Goal: Task Accomplishment & Management: Manage account settings

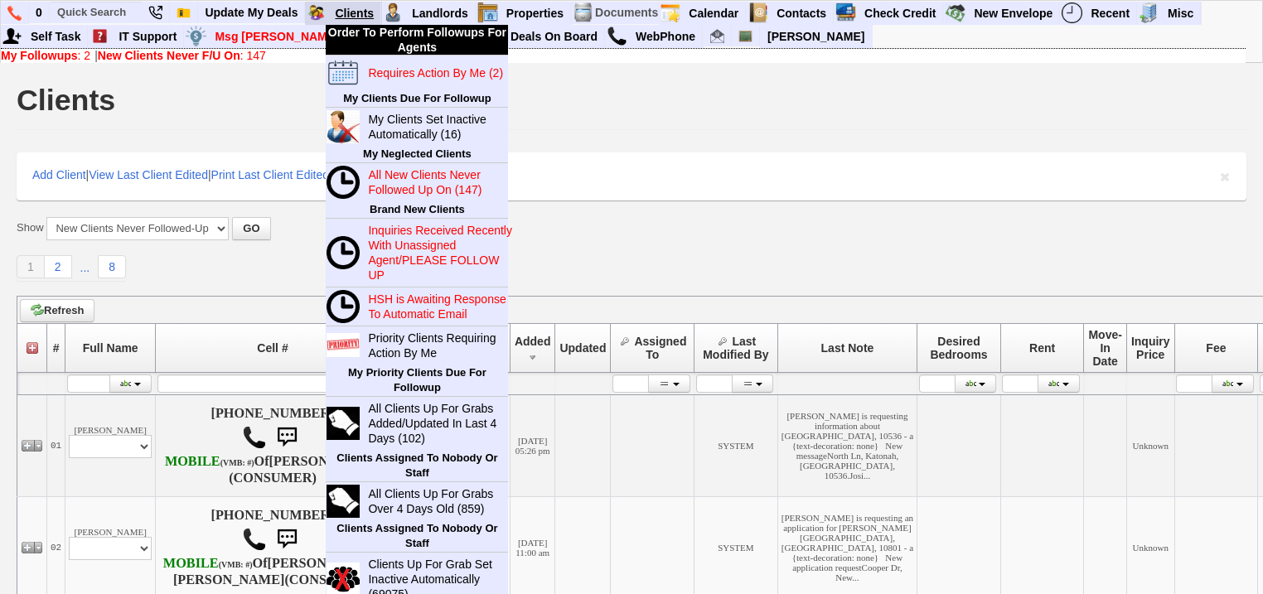
click at [369, 10] on link "Clients" at bounding box center [354, 13] width 53 height 22
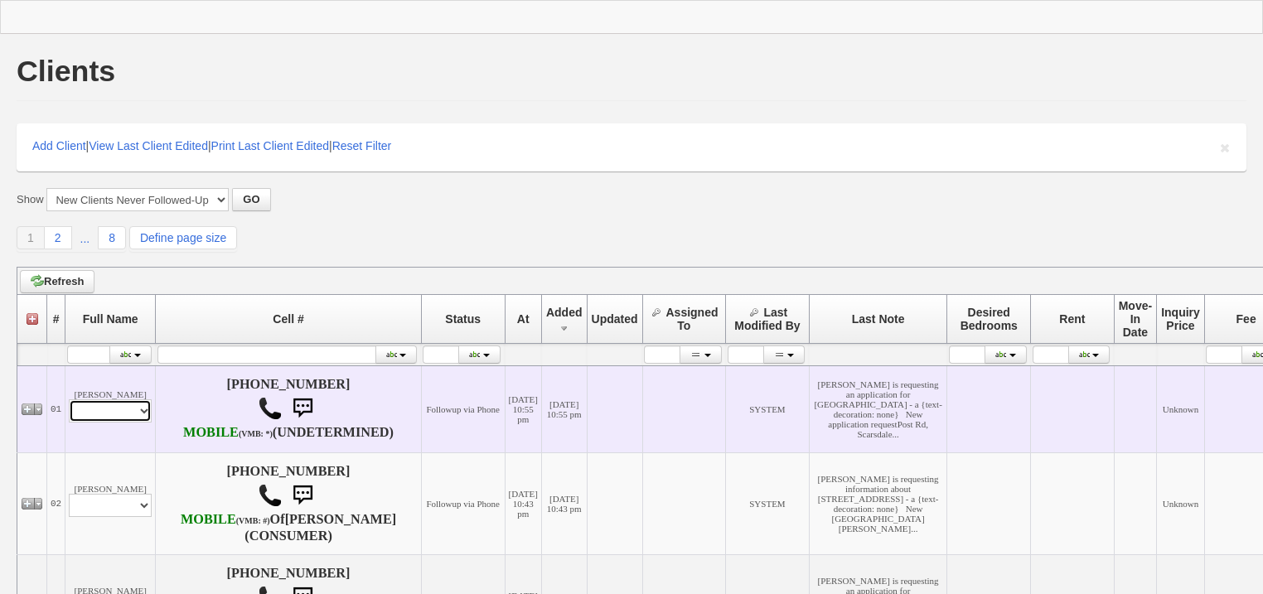
drag, startPoint x: 91, startPoint y: 421, endPoint x: 94, endPoint y: 429, distance: 8.7
click at [93, 423] on select "Profile Edit Print Email Externally (Will Not Be Tracked In CRM) Closed Deals" at bounding box center [110, 410] width 83 height 23
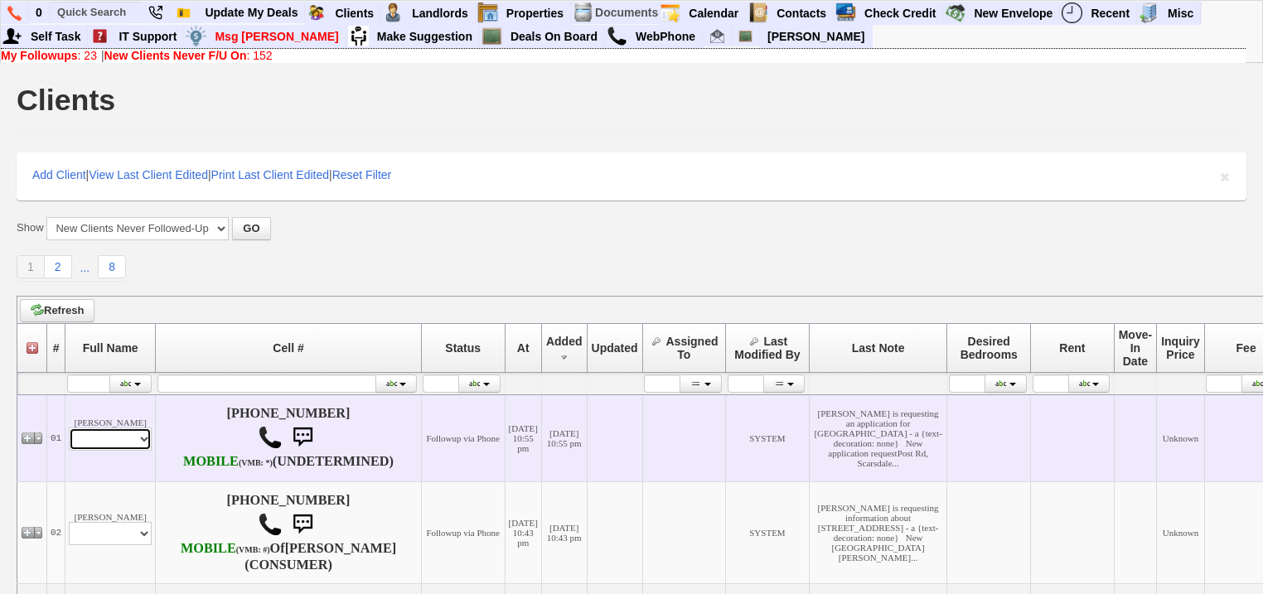
select select "ChangeURL,/crm/custom/edit_client_form.php?redirect=%2Fcrm%2Fclients.php&id=167…"
click at [69, 440] on select "Profile Edit Print Email Externally (Will Not Be Tracked In CRM) Closed Deals" at bounding box center [110, 439] width 83 height 23
select select
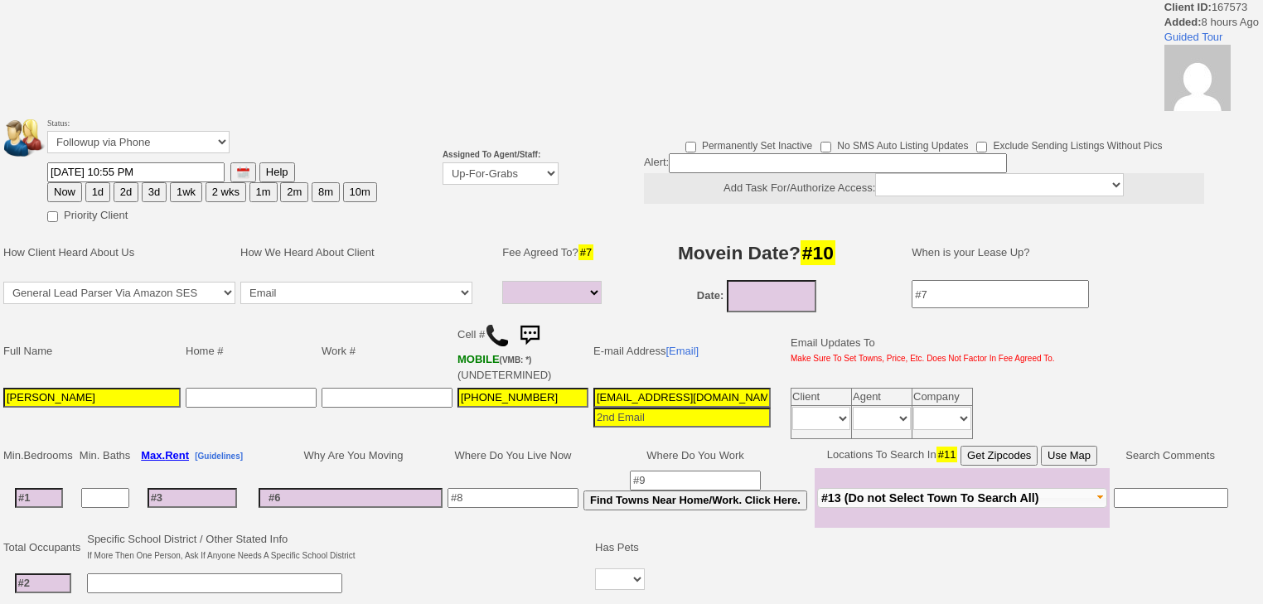
select select
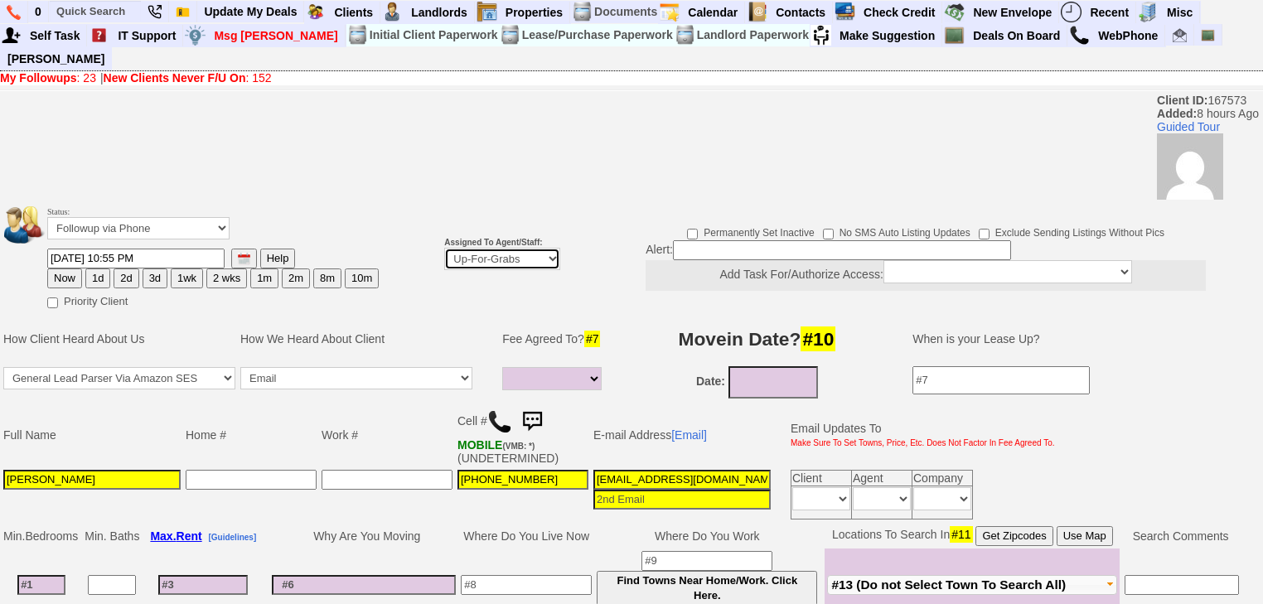
click at [490, 248] on select "Up-For-Grabs ***** STAFF ***** Bob Bruno 914-419-3579 Cristy Liberto 914-486-10…" at bounding box center [502, 259] width 116 height 22
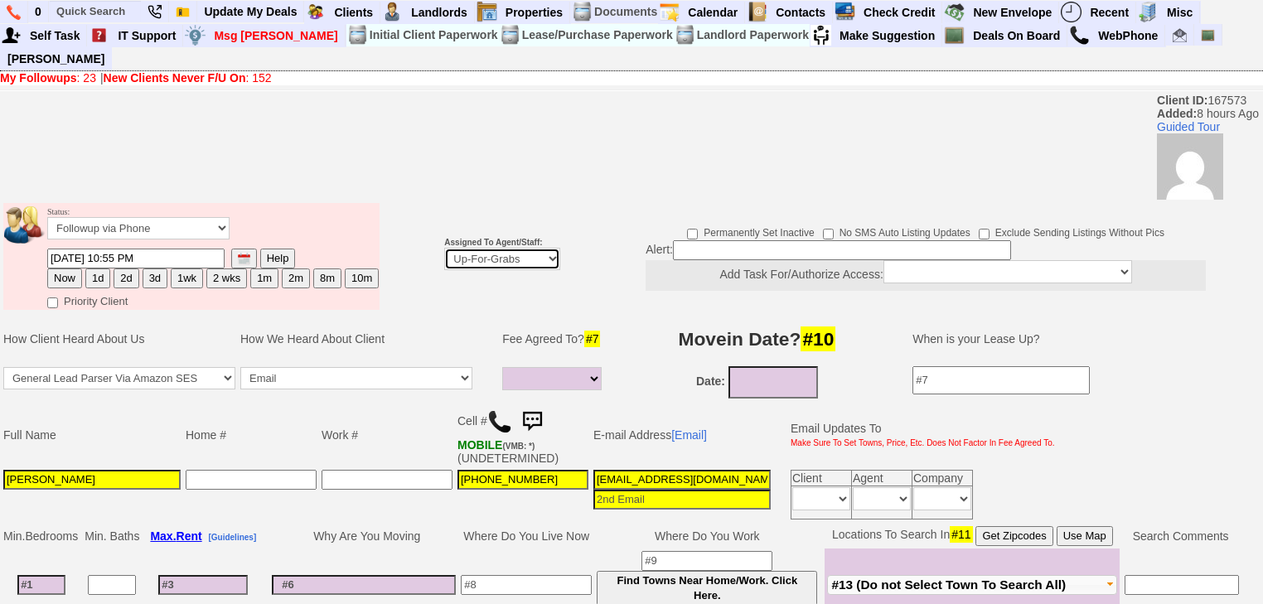
select select "227"
click at [444, 248] on select "Up-For-Grabs ***** STAFF ***** Bob Bruno 914-419-3579 Cristy Liberto 914-486-10…" at bounding box center [502, 259] width 116 height 22
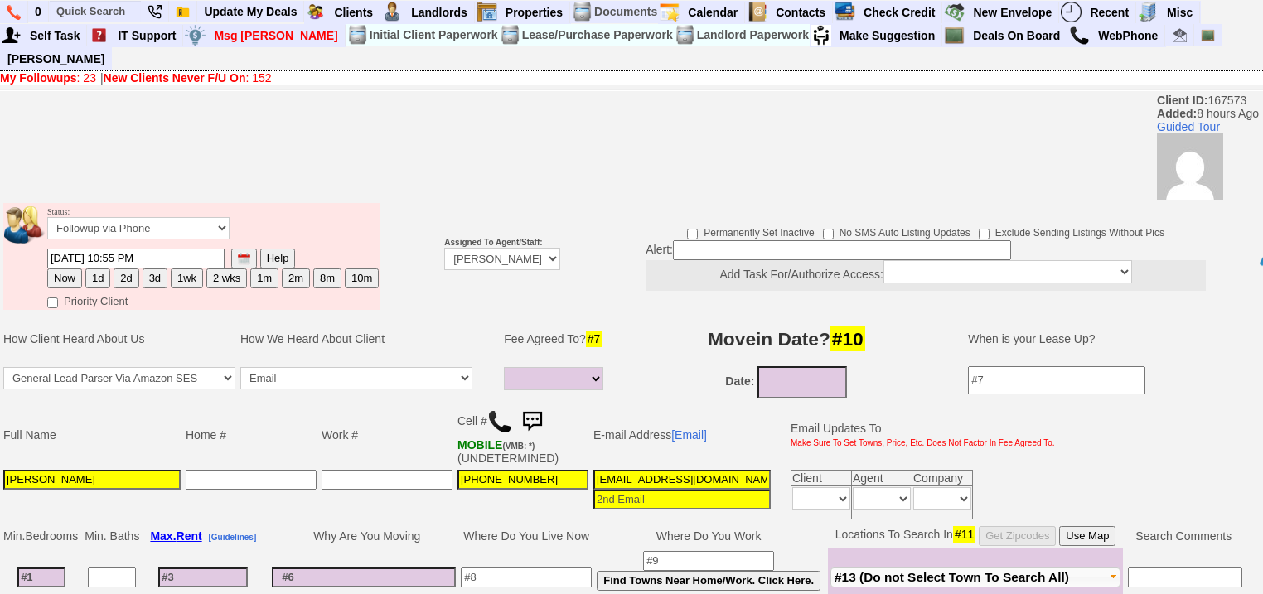
click at [65, 269] on button "Now" at bounding box center [64, 279] width 35 height 20
type input "08/28/2025 07:11 AM"
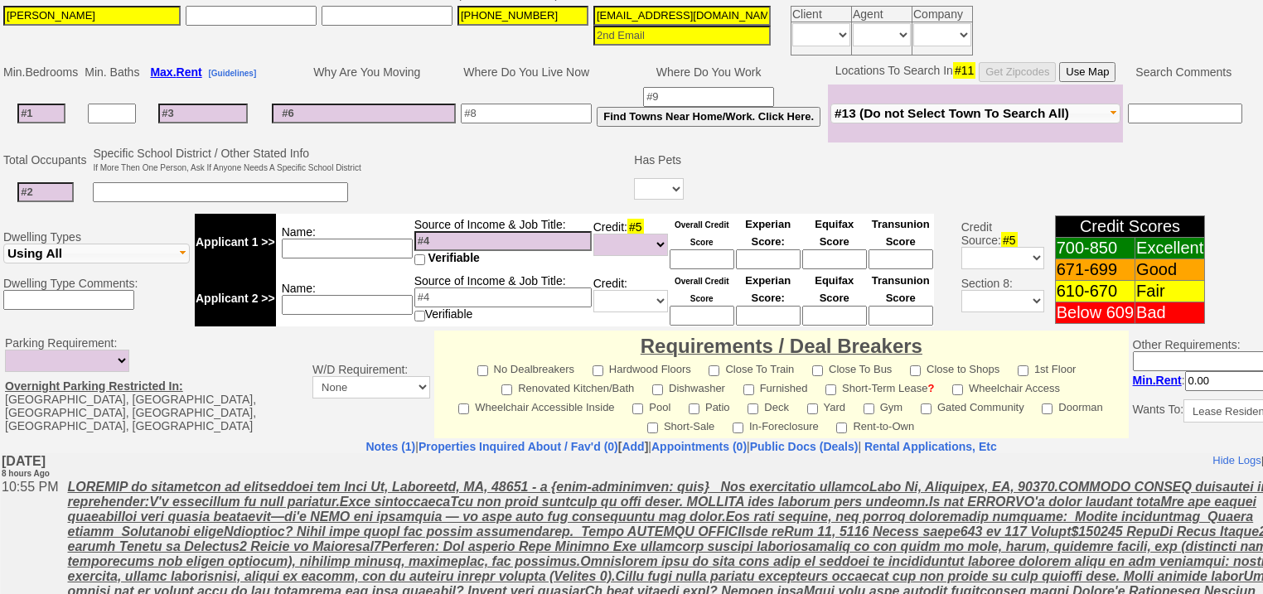
scroll to position [693, 0]
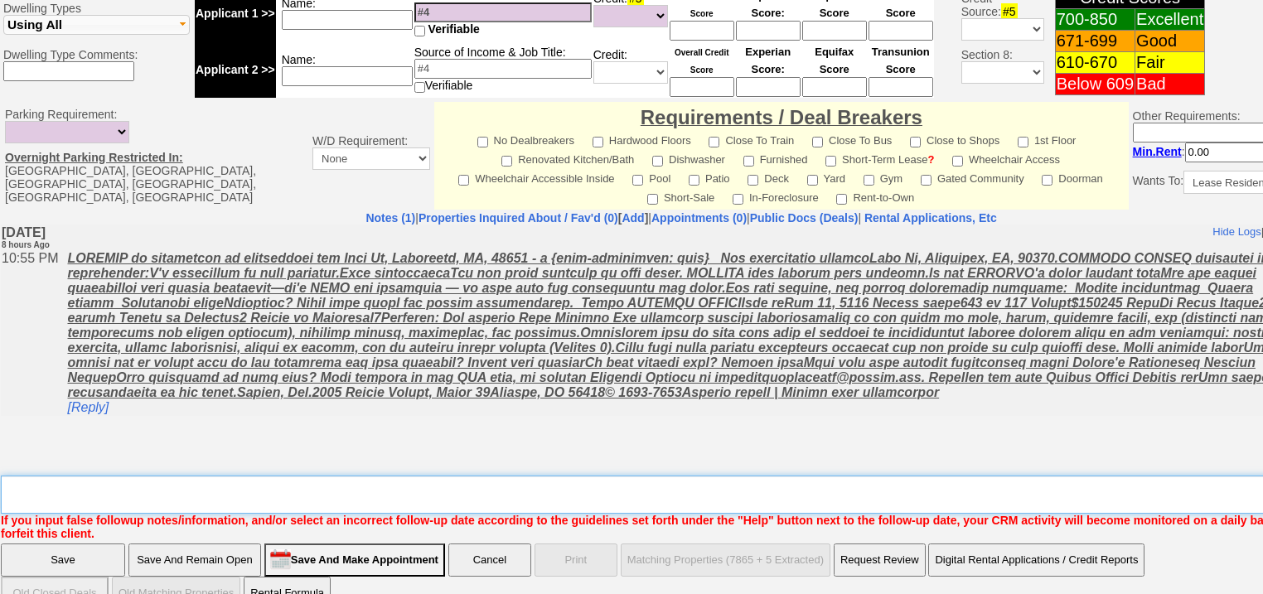
click at [73, 476] on textarea "Insert New Note Here" at bounding box center [687, 495] width 1373 height 38
type textarea "f"
click at [75, 544] on input "Save" at bounding box center [63, 560] width 124 height 33
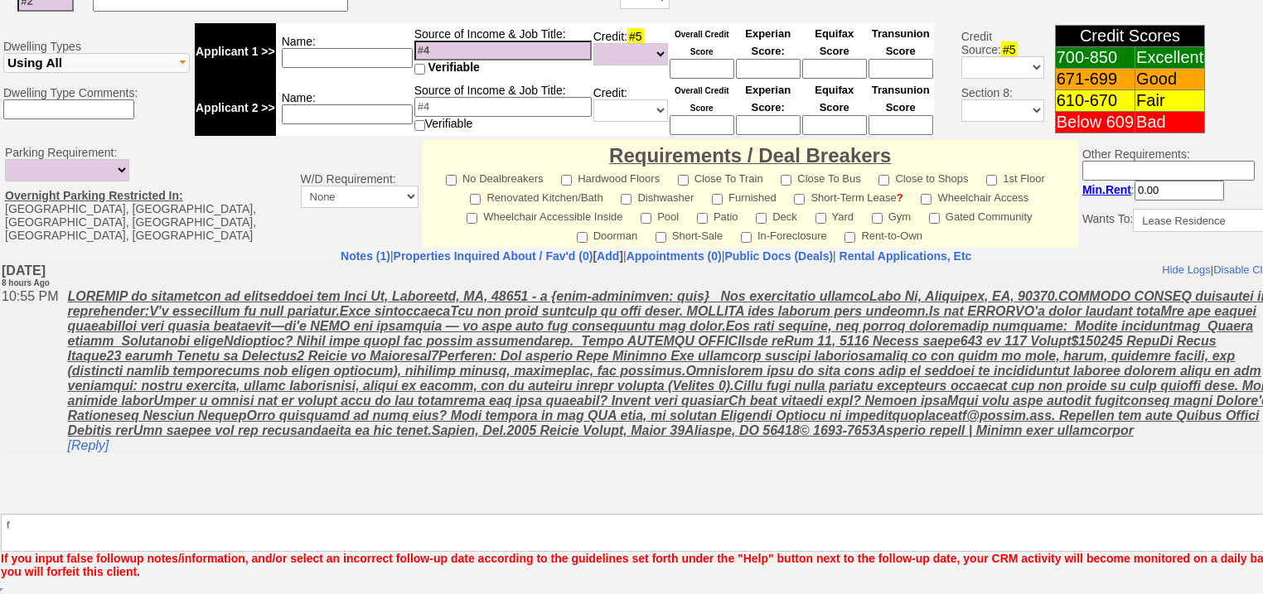
scroll to position [633, 0]
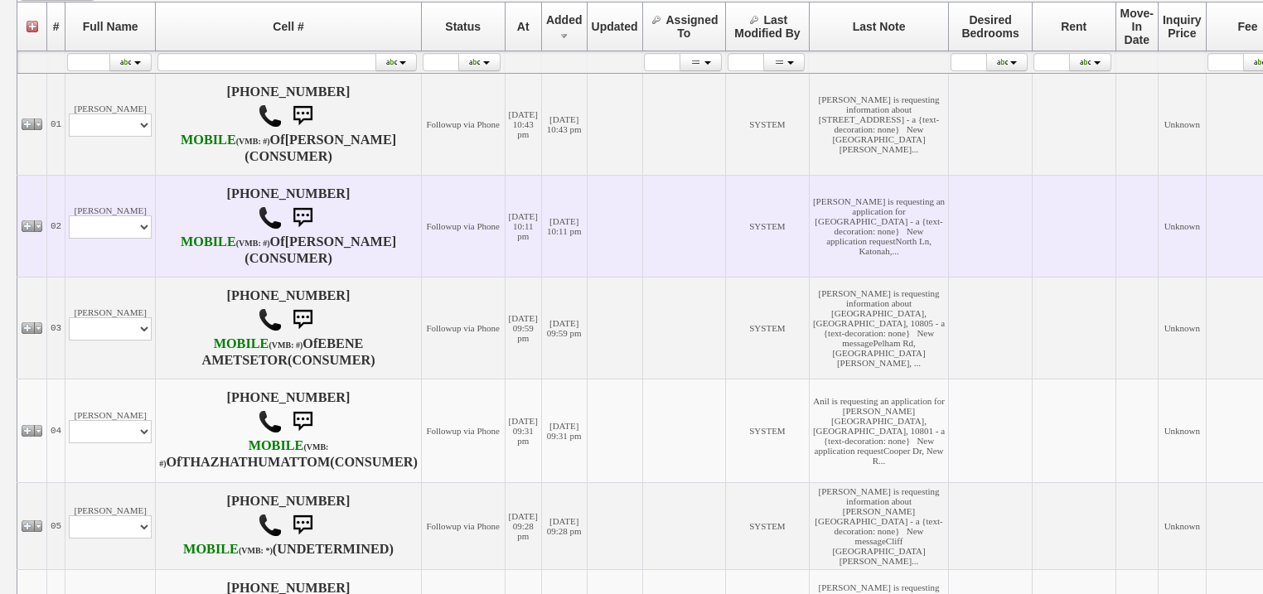
scroll to position [398, 0]
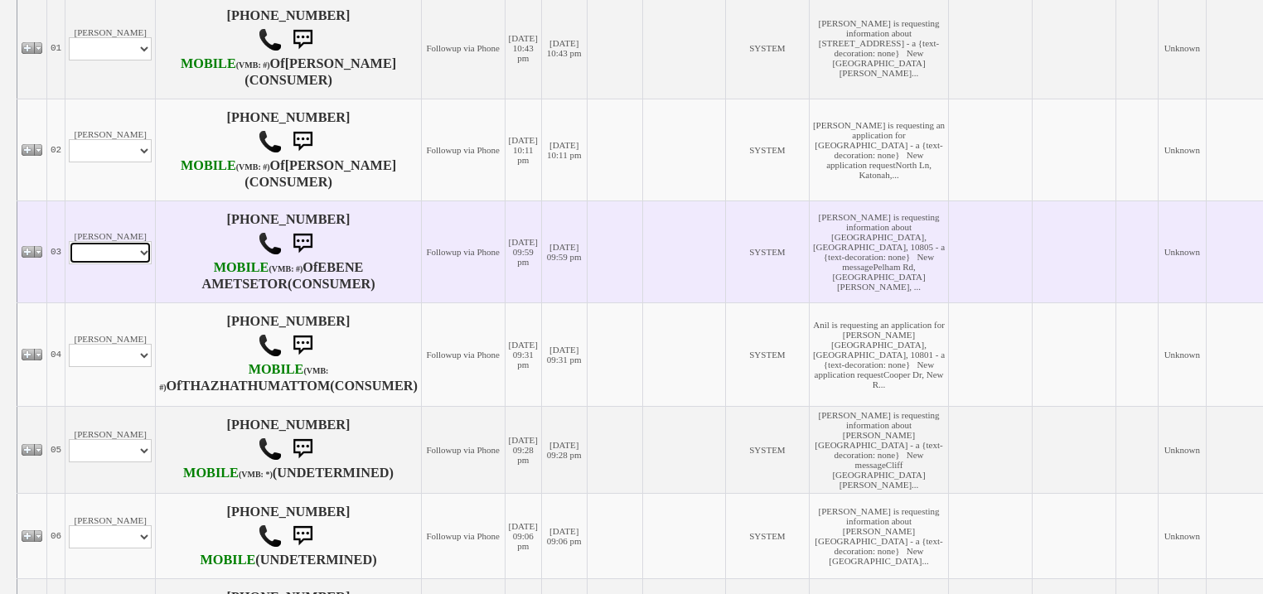
click at [142, 264] on select "Profile Edit Print Email Externally (Will Not Be Tracked In CRM) Closed Deals" at bounding box center [110, 252] width 83 height 23
select select "ChangeURL,/crm/custom/edit_client_form.php?redirect=%2Fcrm%2Fclients.php&id=167…"
click at [69, 264] on select "Profile Edit Print Email Externally (Will Not Be Tracked In CRM) Closed Deals" at bounding box center [110, 252] width 83 height 23
select select
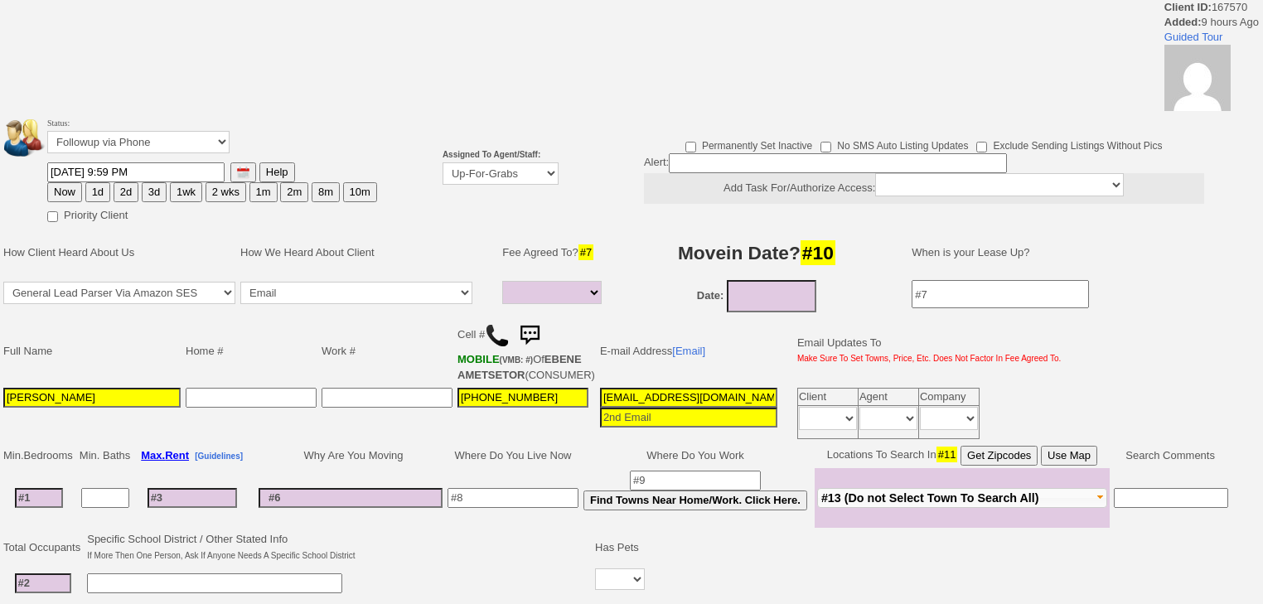
select select
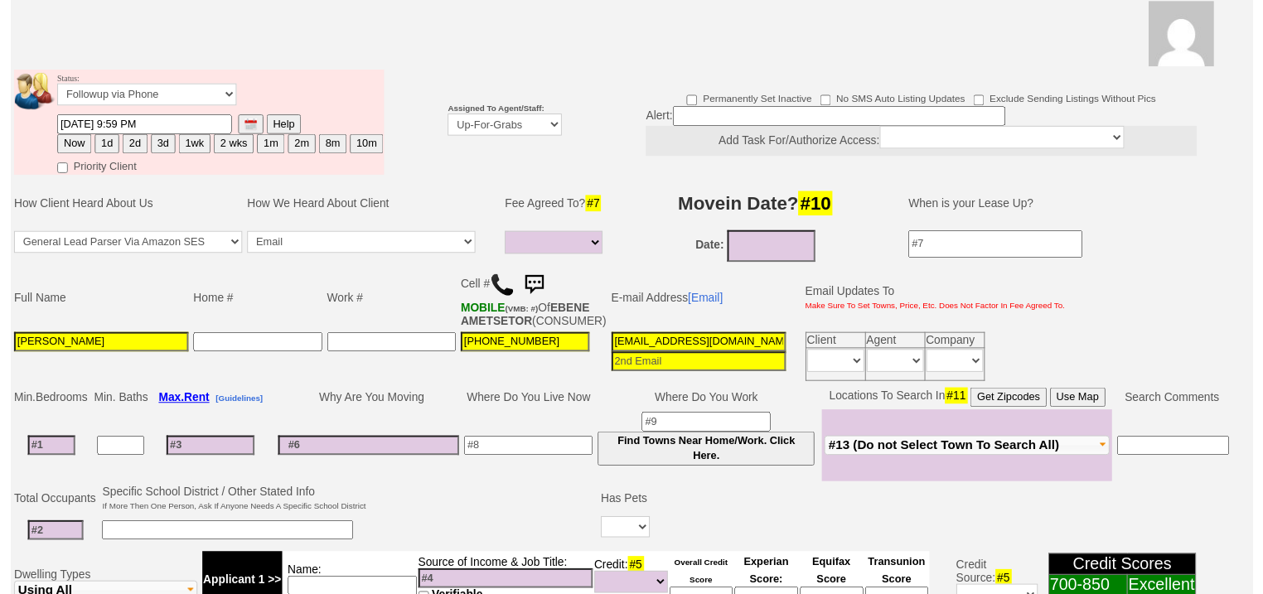
scroll to position [198, 0]
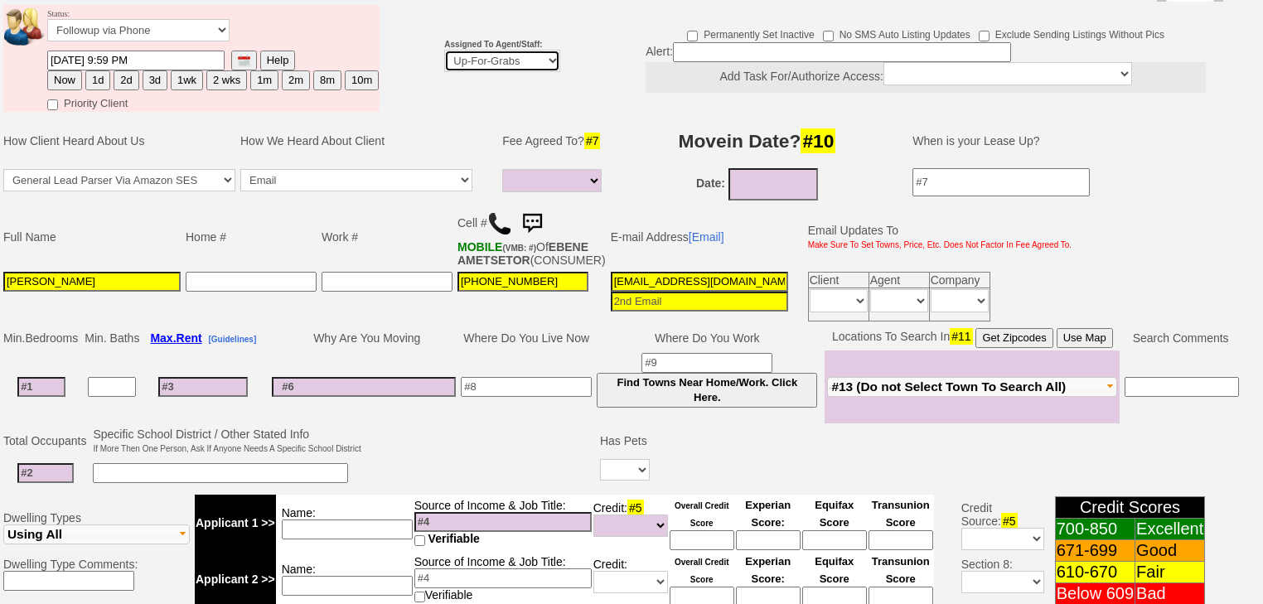
click at [517, 50] on select "Up-For-Grabs ***** STAFF ***** Bob Bruno 914-419-3579 Cristy Liberto 914-486-10…" at bounding box center [502, 61] width 116 height 22
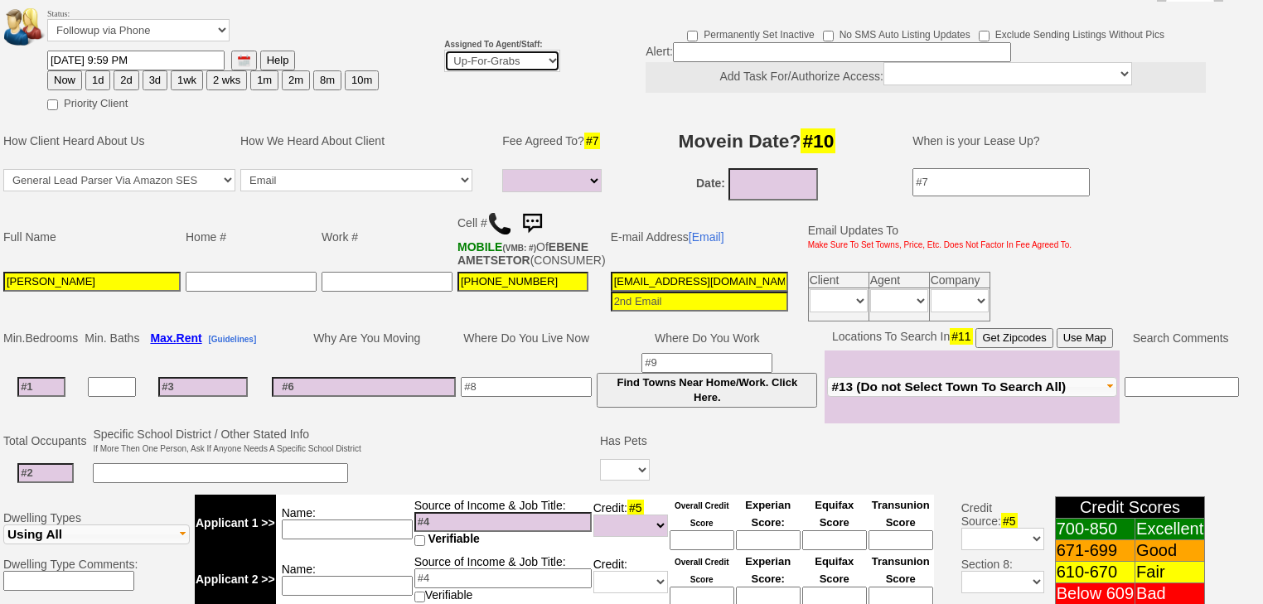
select select "227"
click at [444, 50] on select "Up-For-Grabs ***** STAFF ***** Bob Bruno 914-419-3579 Cristy Liberto 914-486-10…" at bounding box center [502, 61] width 116 height 22
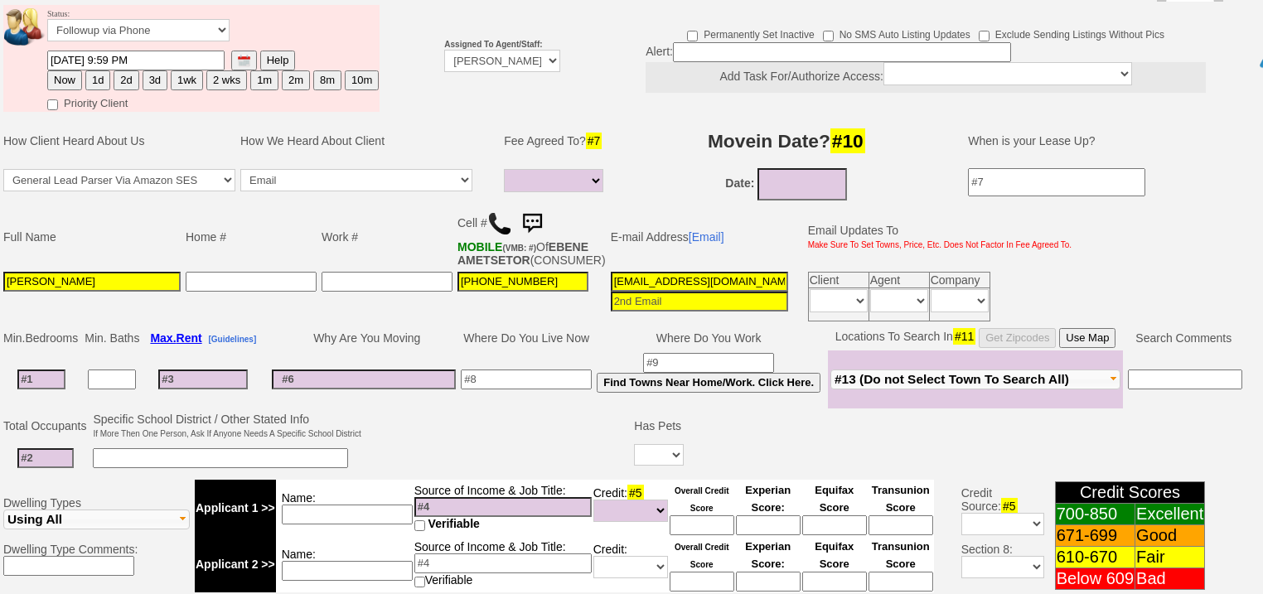
click at [61, 70] on button "Now" at bounding box center [64, 80] width 35 height 20
type input "08/28/2025 07:12 AM"
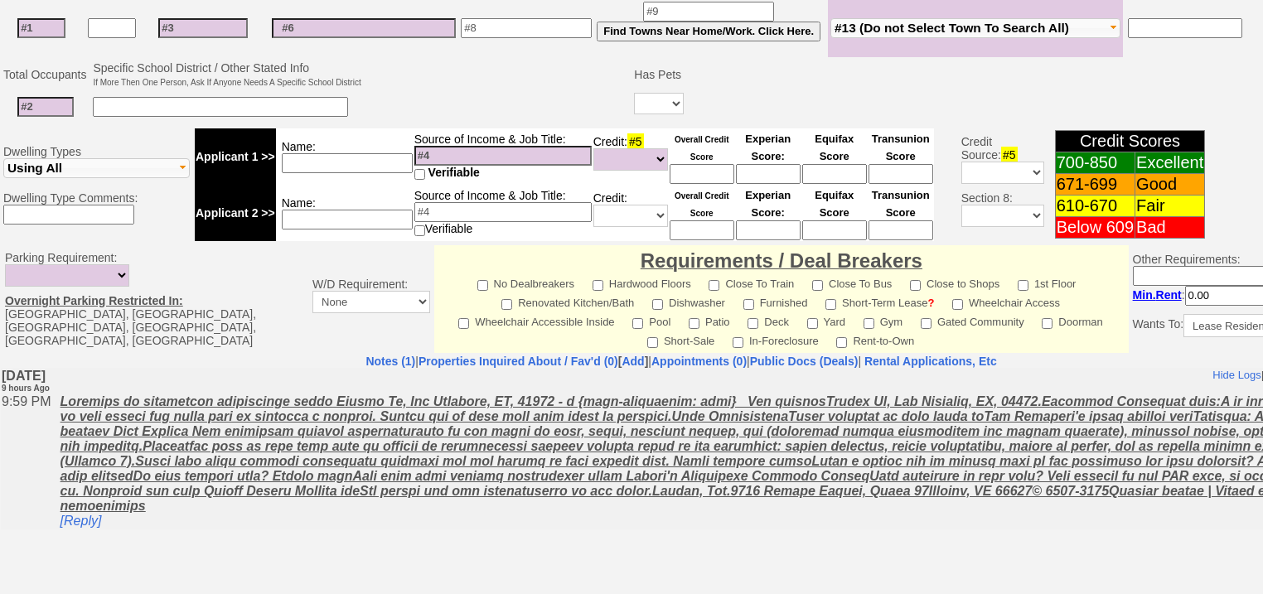
scroll to position [707, 0]
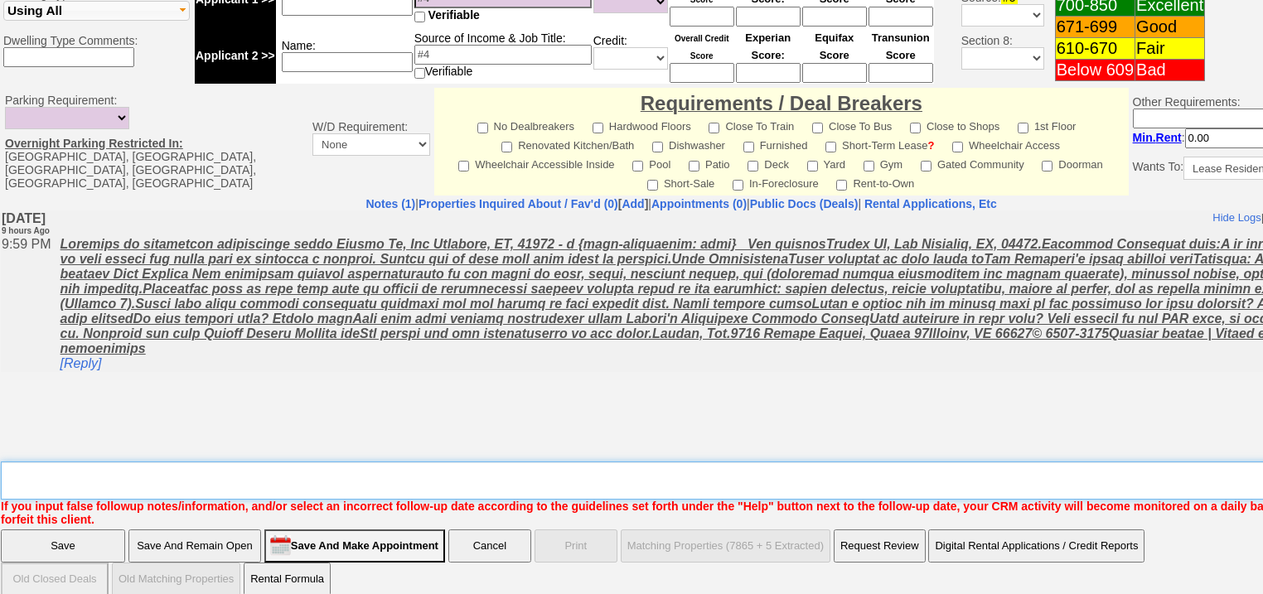
click at [148, 473] on textarea "Insert New Note Here" at bounding box center [687, 481] width 1373 height 38
type textarea "f"
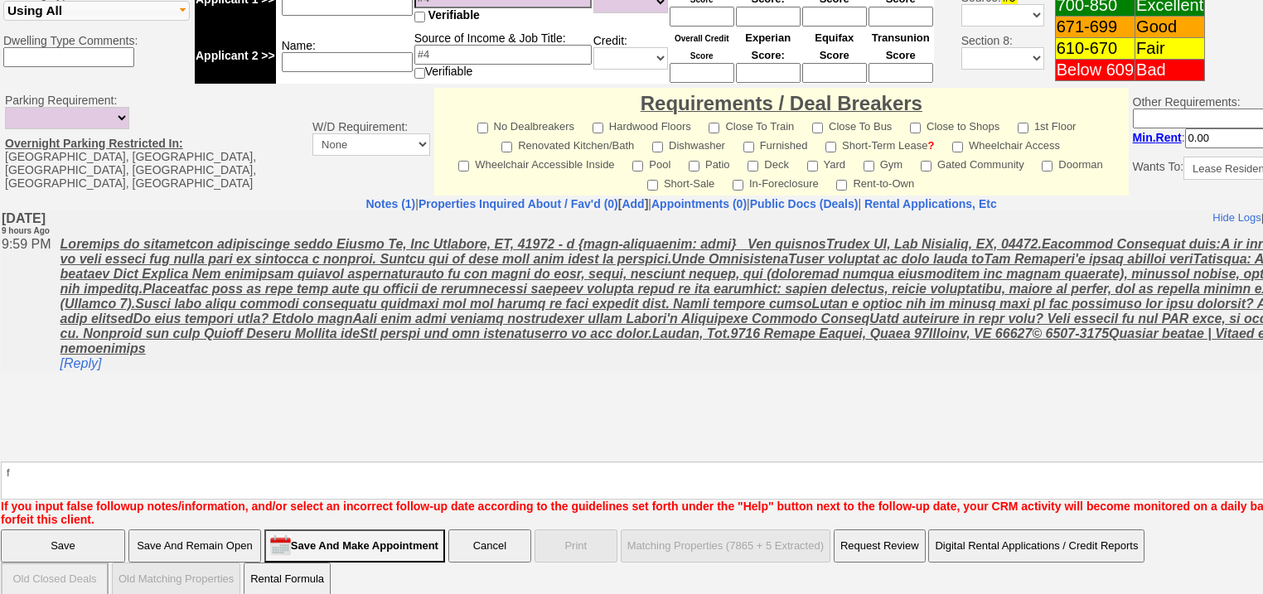
click at [59, 530] on input "Save" at bounding box center [63, 546] width 124 height 33
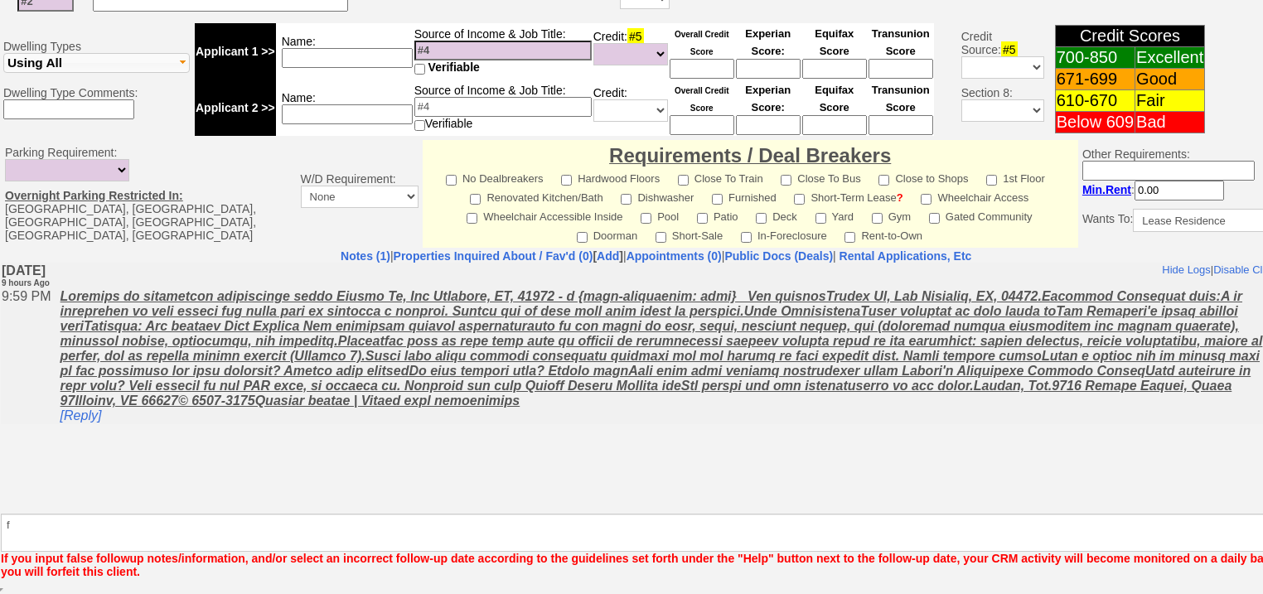
scroll to position [646, 0]
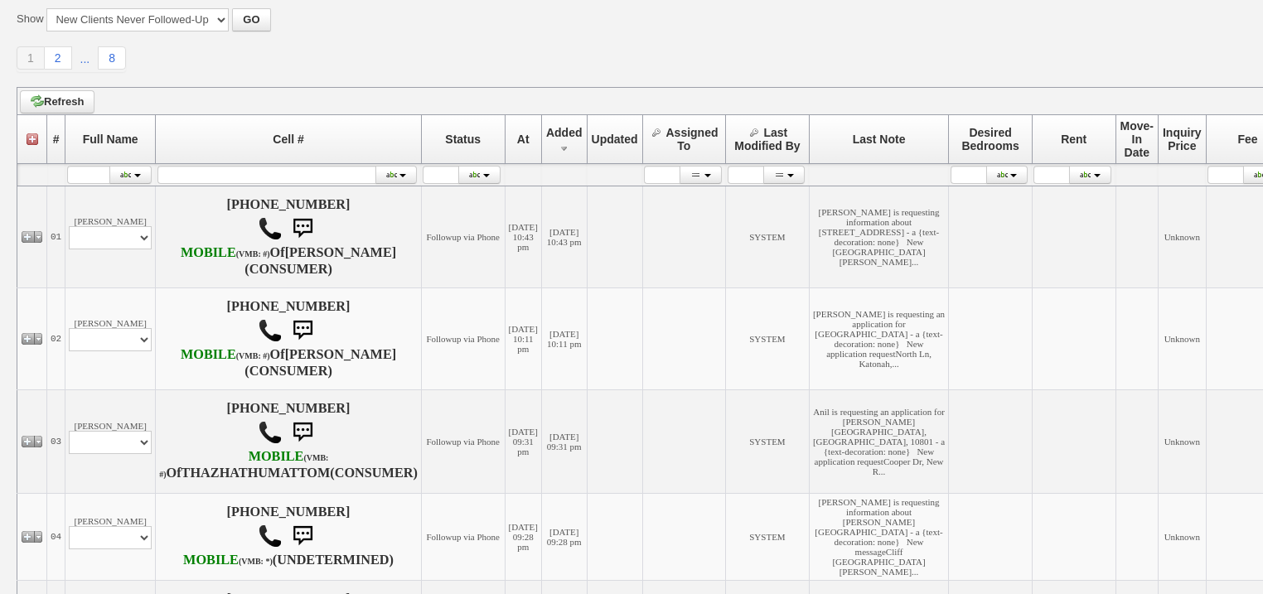
scroll to position [398, 0]
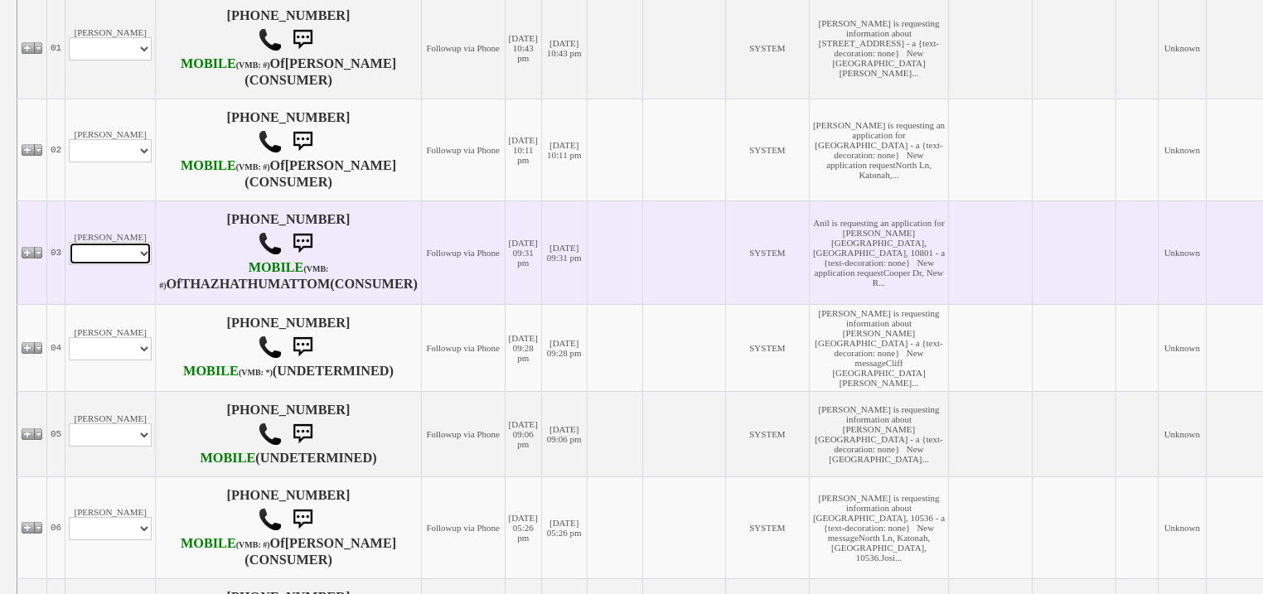
click at [138, 265] on select "Profile Edit Print Email Externally (Will Not Be Tracked In CRM) Closed Deals" at bounding box center [110, 253] width 83 height 23
select select "ChangeURL,/crm/custom/edit_client_form.php?redirect=%2Fcrm%2Fclients.php&id=167…"
click at [69, 265] on select "Profile Edit Print Email Externally (Will Not Be Tracked In CRM) Closed Deals" at bounding box center [110, 253] width 83 height 23
select select
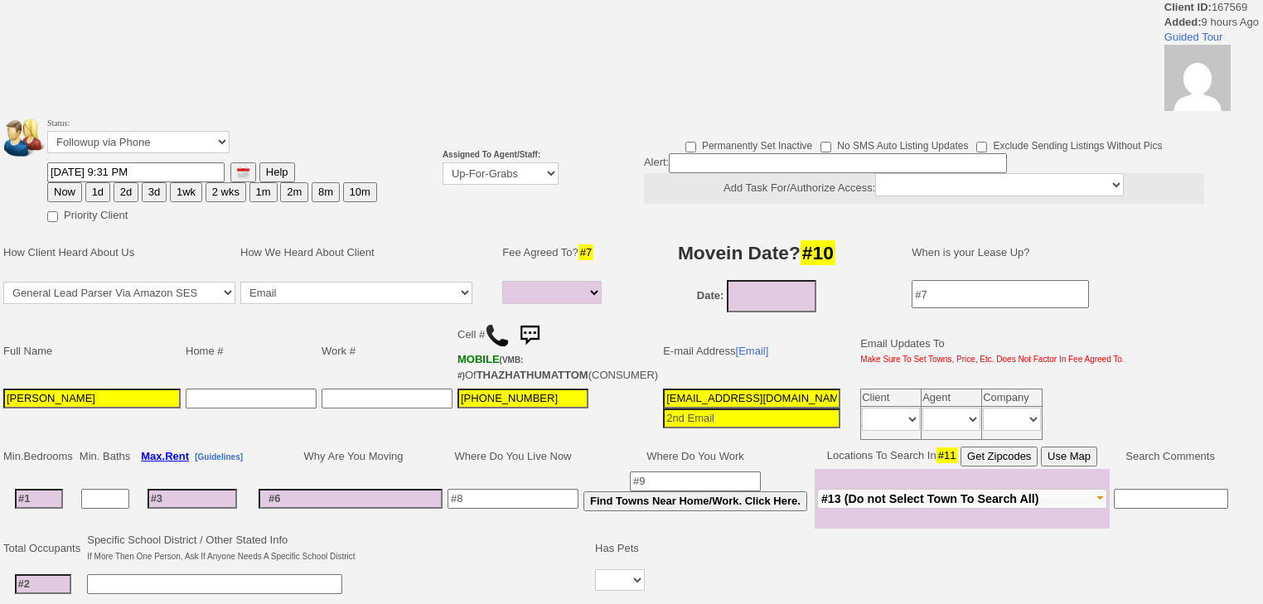
select select
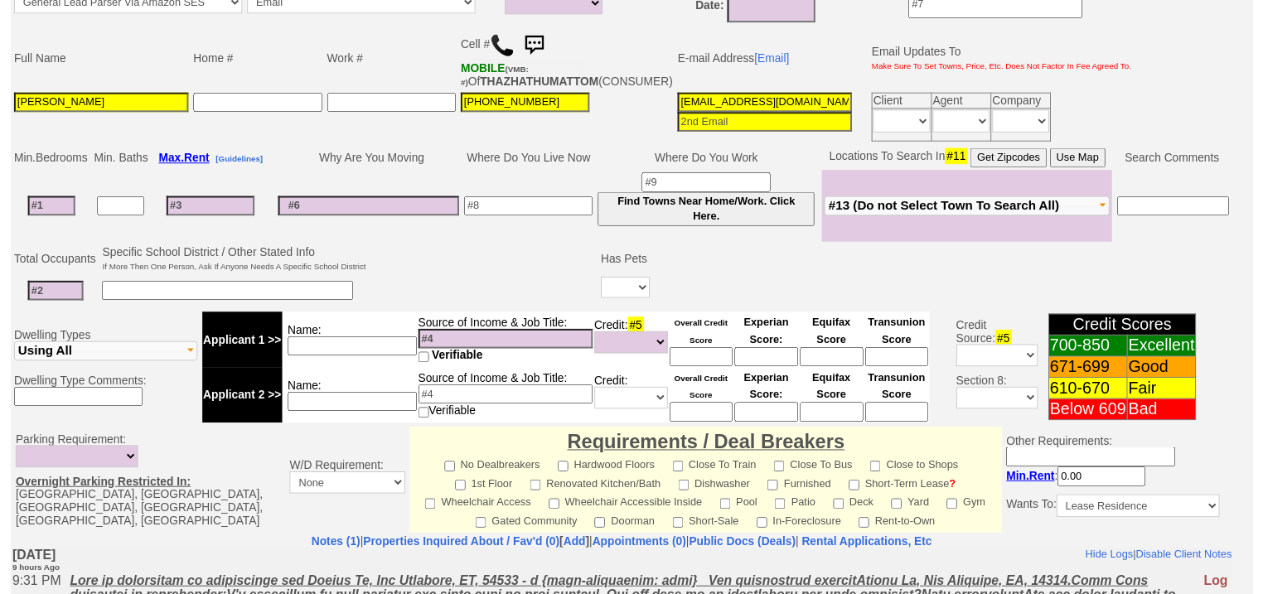
scroll to position [192, 0]
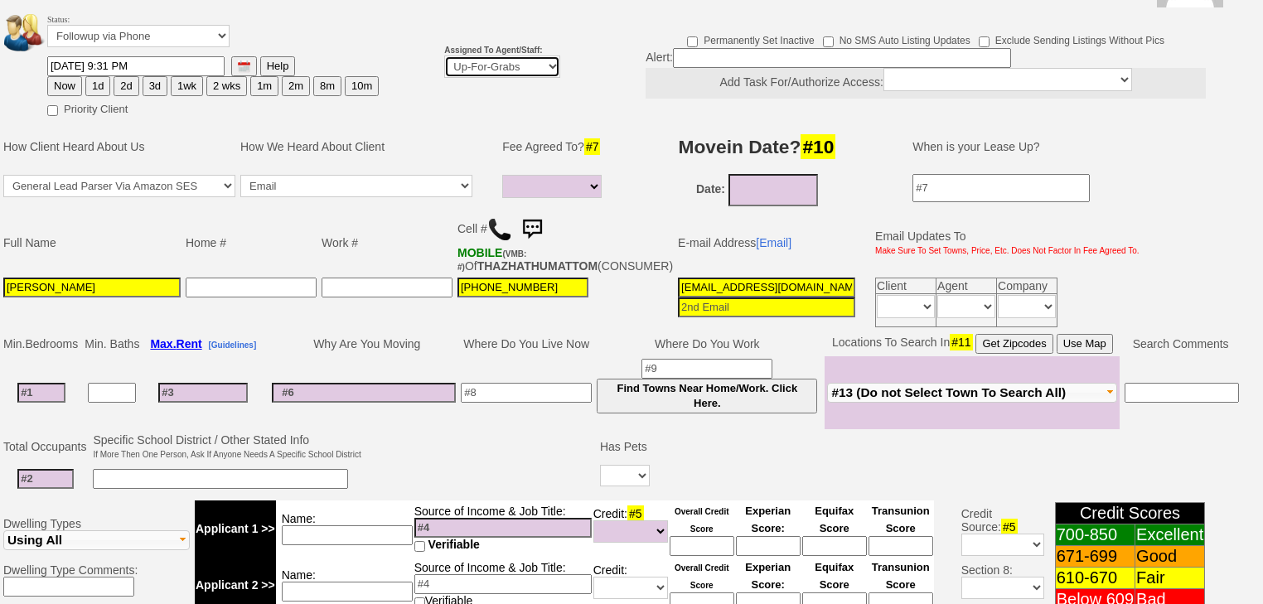
click at [495, 56] on select "Up-For-Grabs ***** STAFF ***** [PERSON_NAME] [PHONE_NUMBER] [PERSON_NAME] [PHON…" at bounding box center [502, 67] width 116 height 22
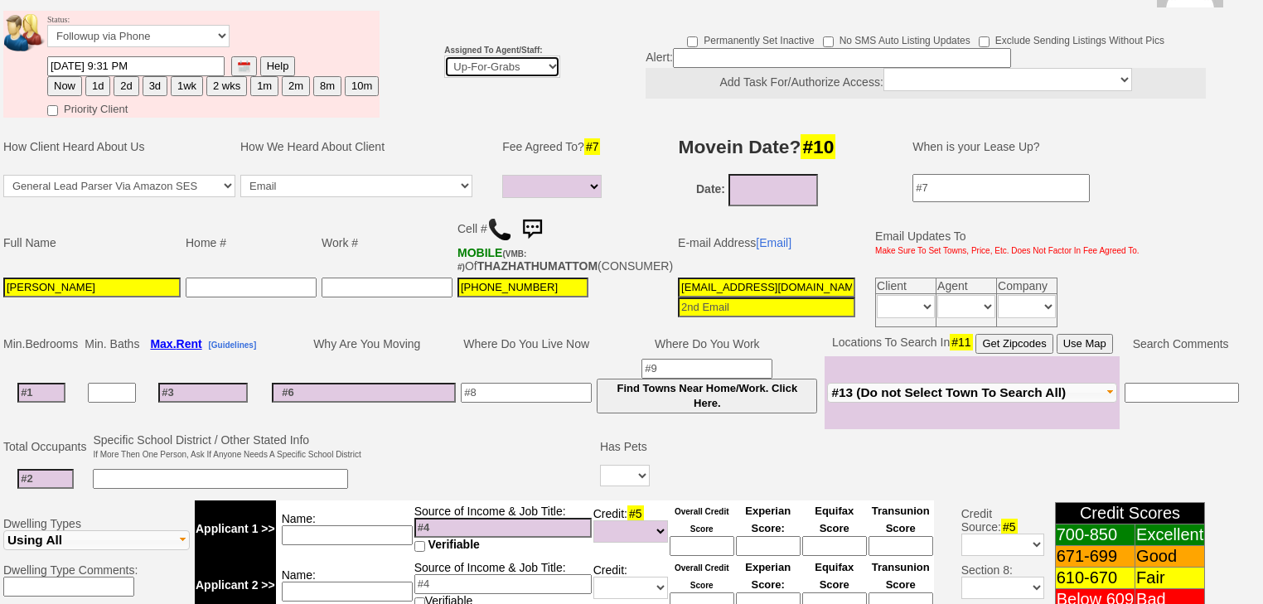
select select "227"
click at [444, 56] on select "Up-For-Grabs ***** STAFF ***** [PERSON_NAME] [PHONE_NUMBER] [PERSON_NAME] [PHON…" at bounding box center [502, 67] width 116 height 22
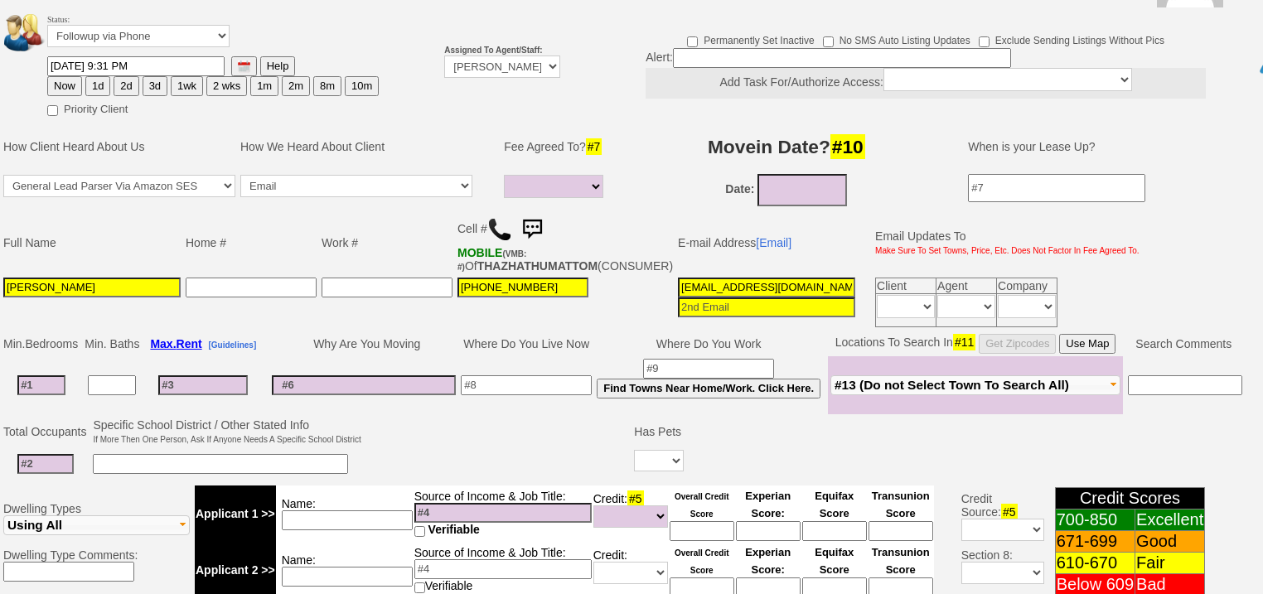
drag, startPoint x: 70, startPoint y: 60, endPoint x: 96, endPoint y: 194, distance: 136.7
click at [70, 76] on button "Now" at bounding box center [64, 86] width 35 height 20
type input "08/28/2025 07:12 AM"
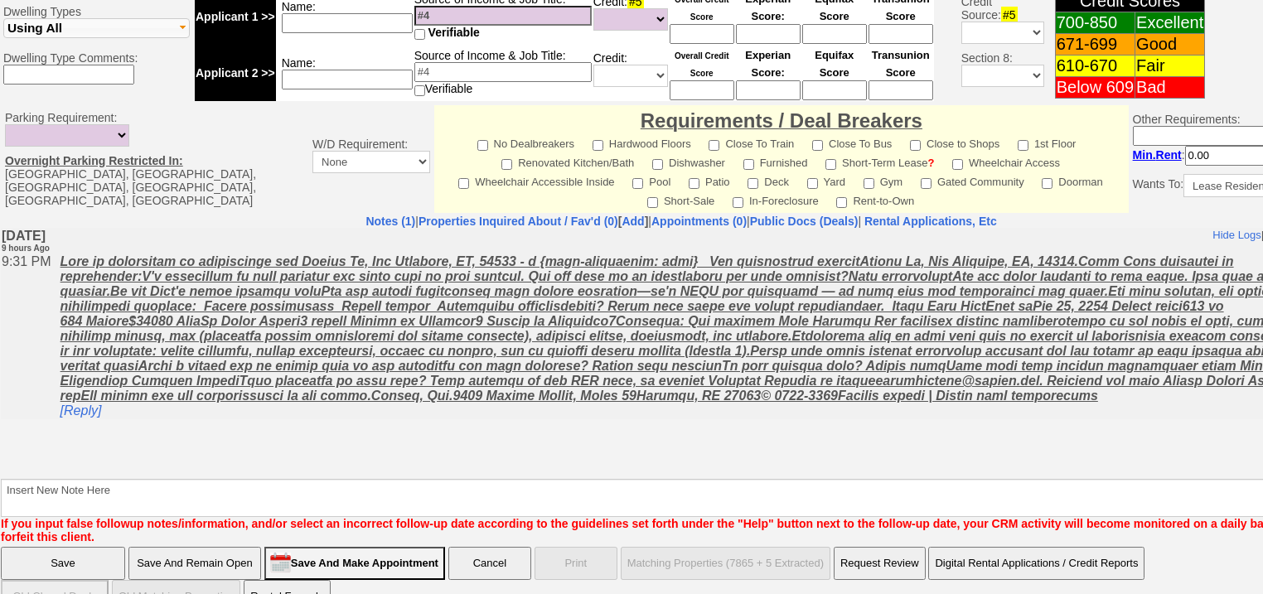
scroll to position [707, 0]
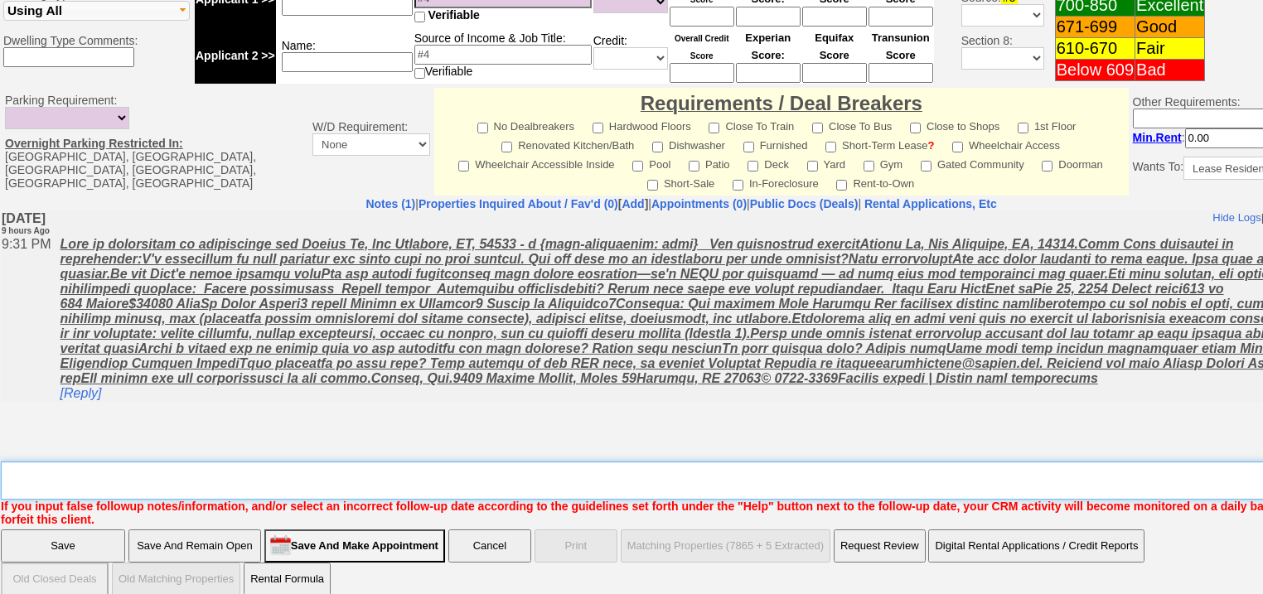
click at [139, 462] on textarea "Insert New Note Here" at bounding box center [687, 481] width 1373 height 38
type textarea "f"
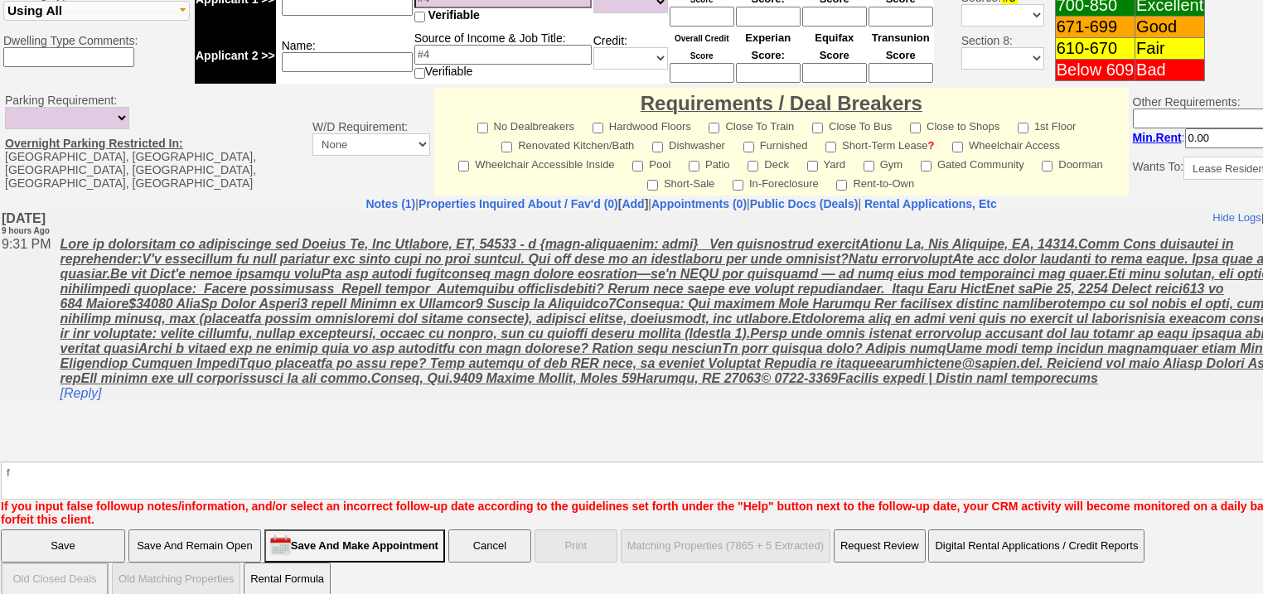
click at [69, 534] on input "Save" at bounding box center [63, 546] width 124 height 33
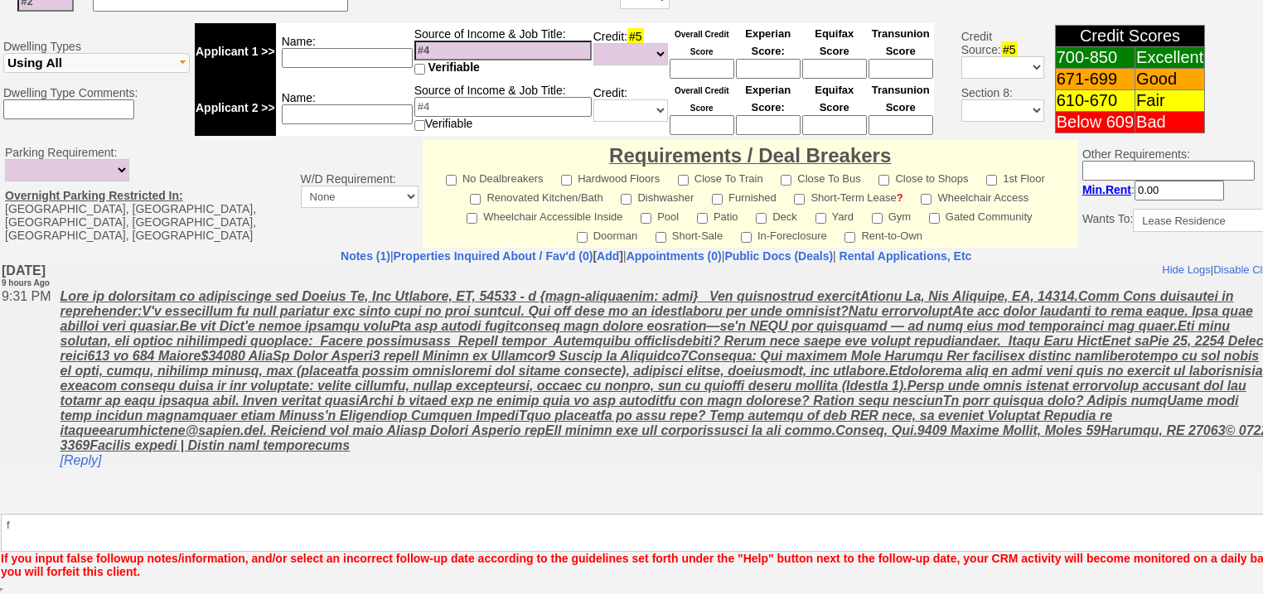
scroll to position [646, 0]
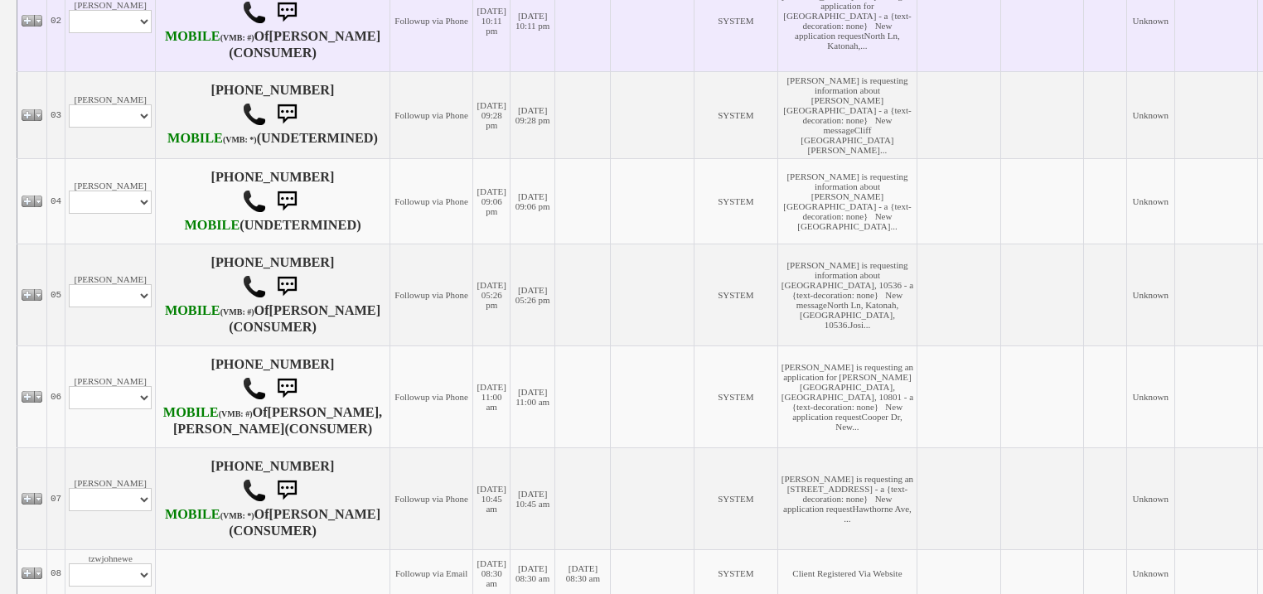
scroll to position [530, 0]
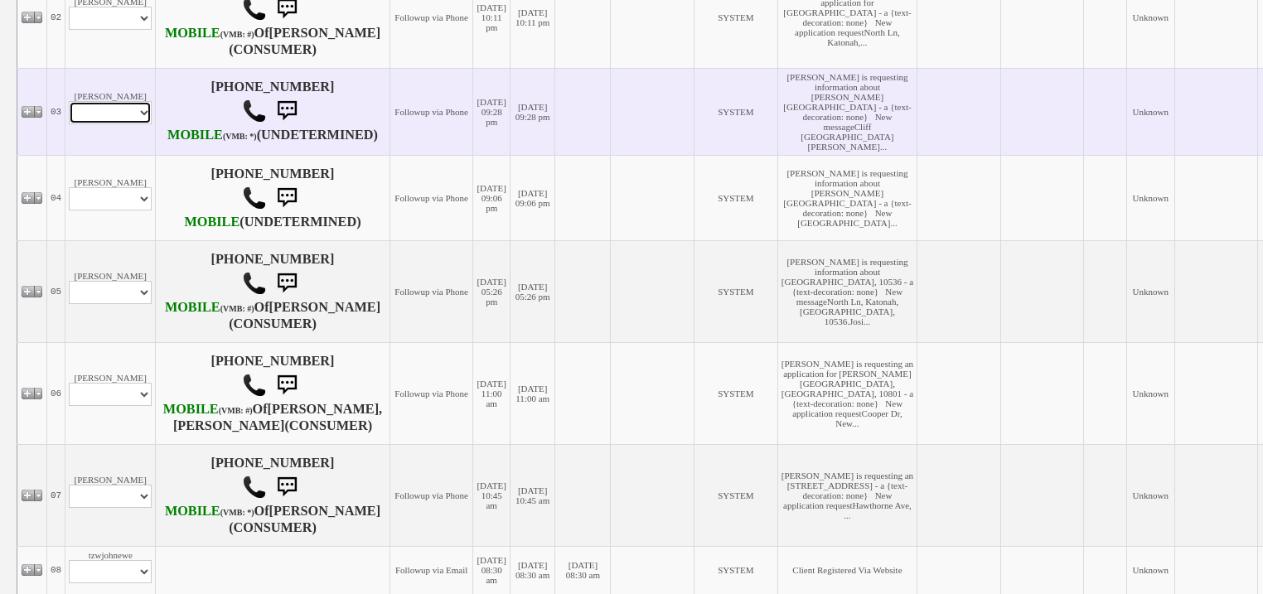
click at [85, 124] on select "Profile Edit Print Email Externally (Will Not Be Tracked In CRM) Closed Deals" at bounding box center [110, 112] width 83 height 23
select select "ChangeURL,/crm/custom/edit_client_form.php?redirect=%2Fcrm%2Fclients.php&id=167…"
click at [69, 124] on select "Profile Edit Print Email Externally (Will Not Be Tracked In CRM) Closed Deals" at bounding box center [110, 112] width 83 height 23
select select
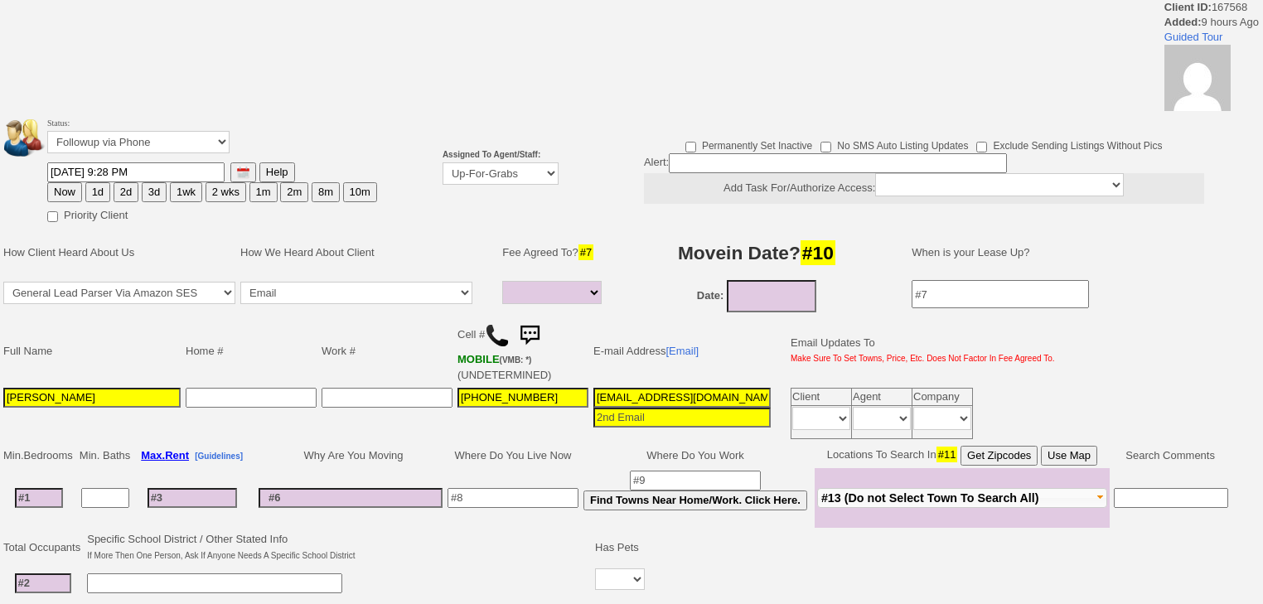
select select
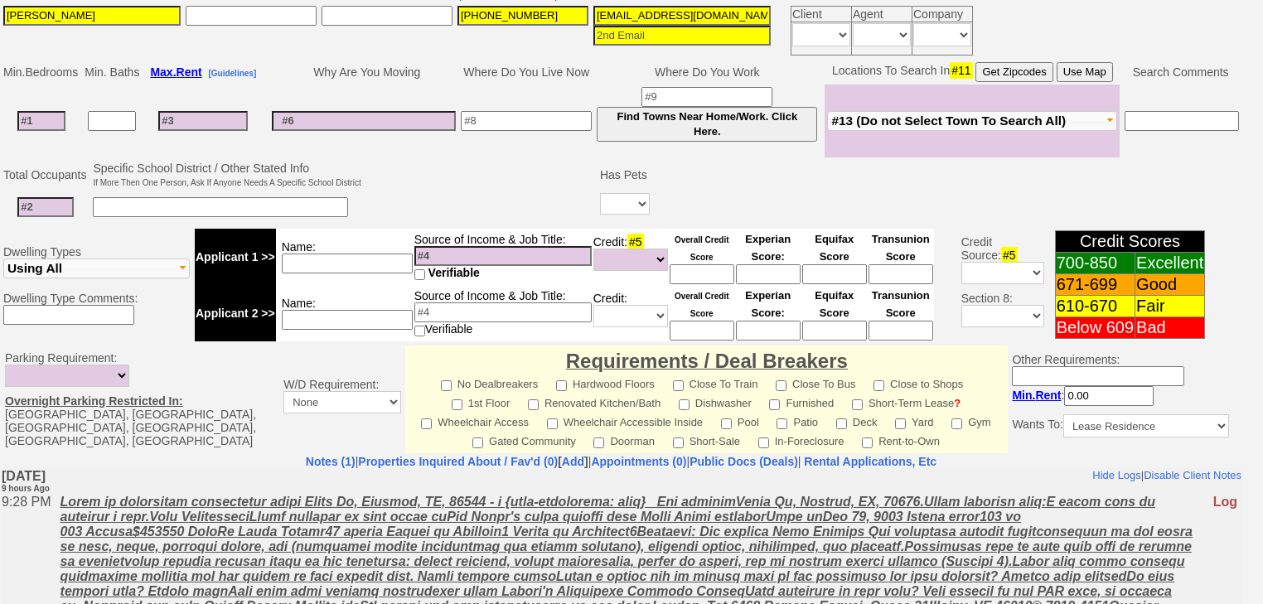
scroll to position [524, 0]
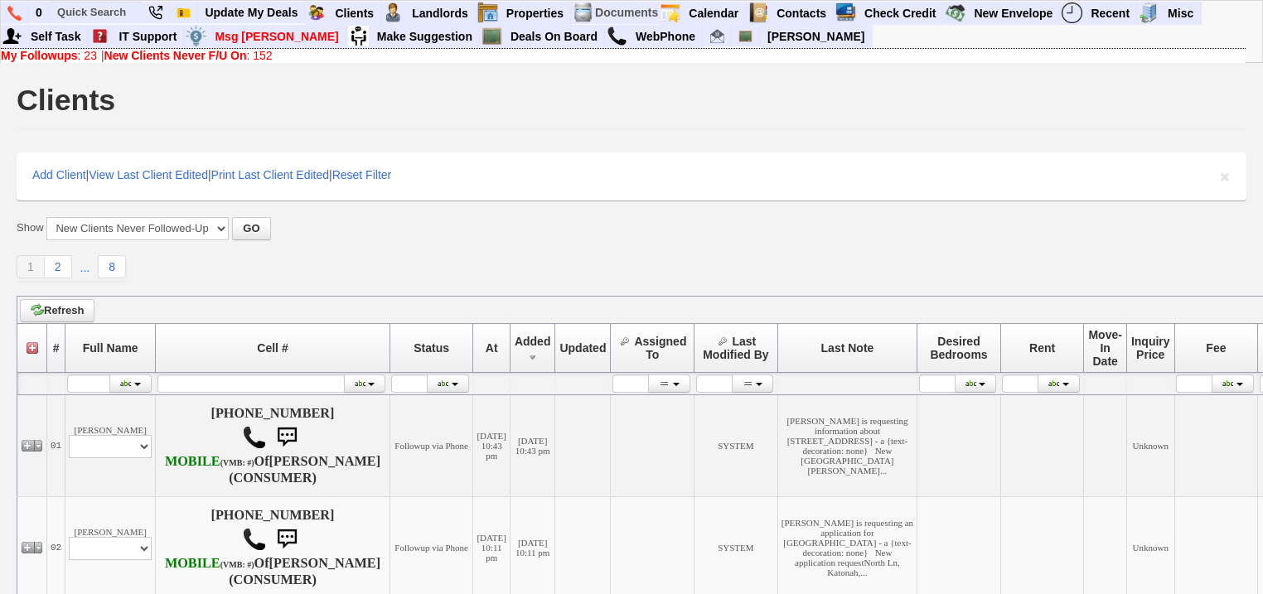
scroll to position [530, 0]
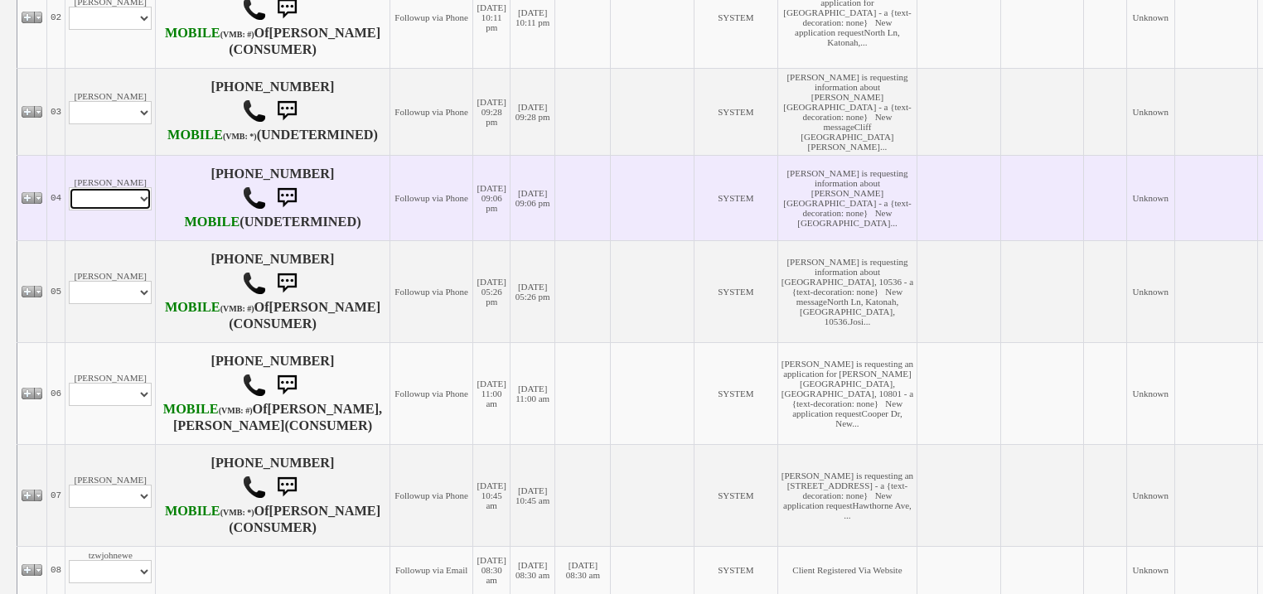
click at [134, 211] on select "Profile Edit Print Email Externally (Will Not Be Tracked In CRM) Closed Deals" at bounding box center [110, 198] width 83 height 23
select select "ChangeURL,/crm/custom/edit_client_form.php?redirect=%2Fcrm%2Fclients.php&id=167…"
click at [69, 211] on select "Profile Edit Print Email Externally (Will Not Be Tracked In CRM) Closed Deals" at bounding box center [110, 198] width 83 height 23
select select
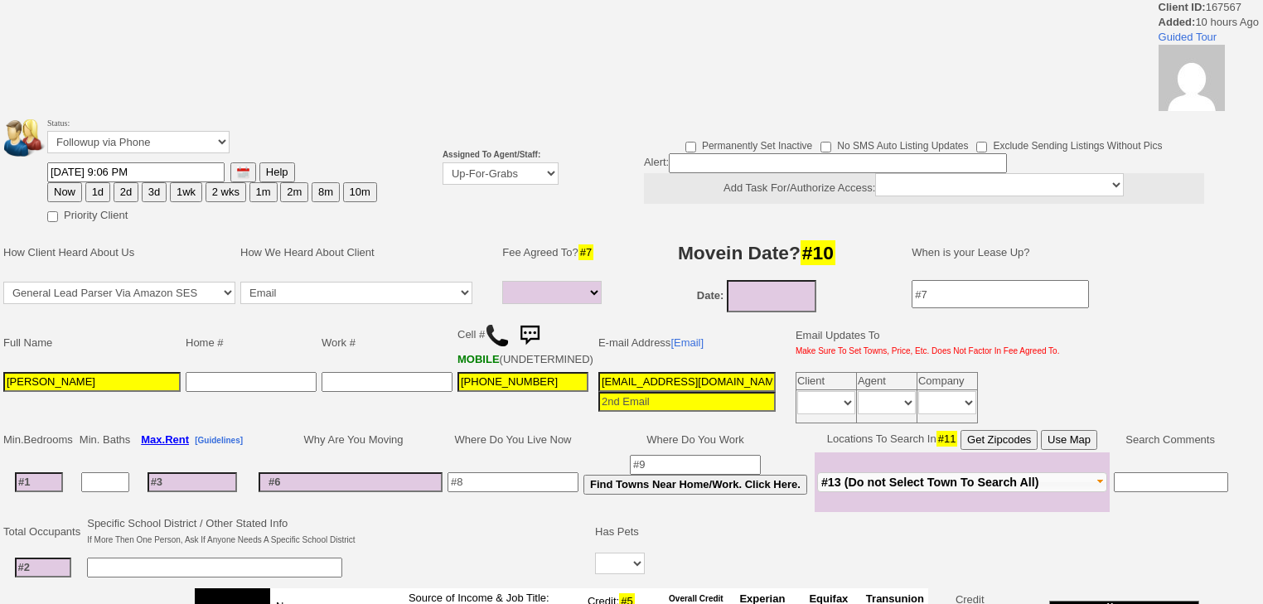
select select
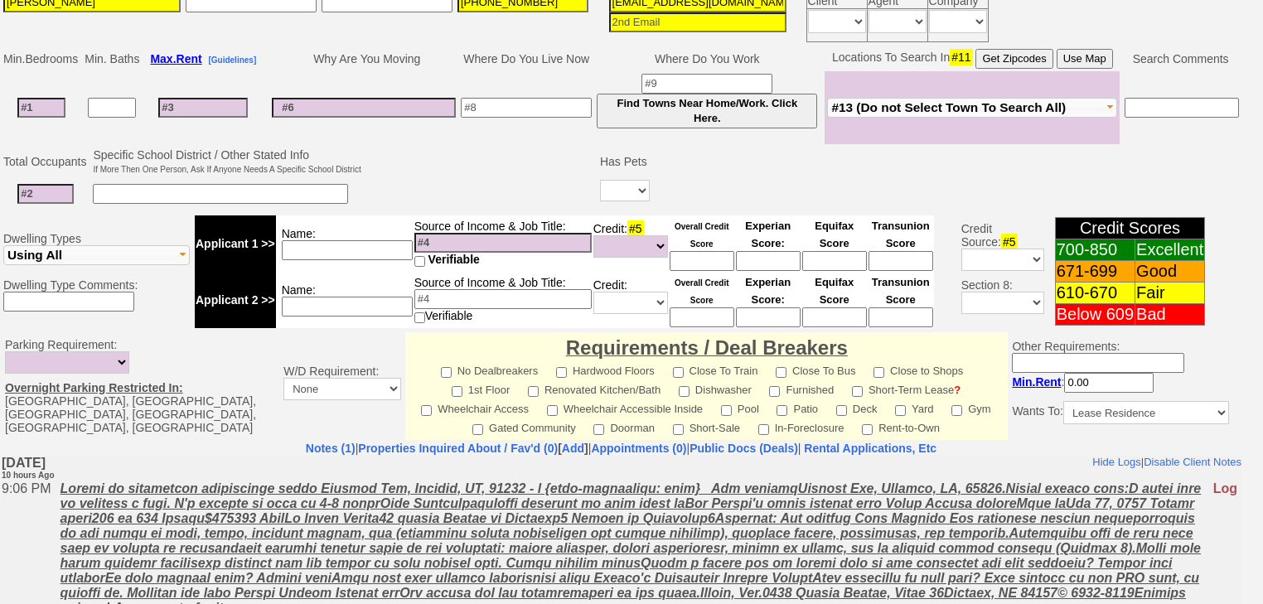
scroll to position [525, 0]
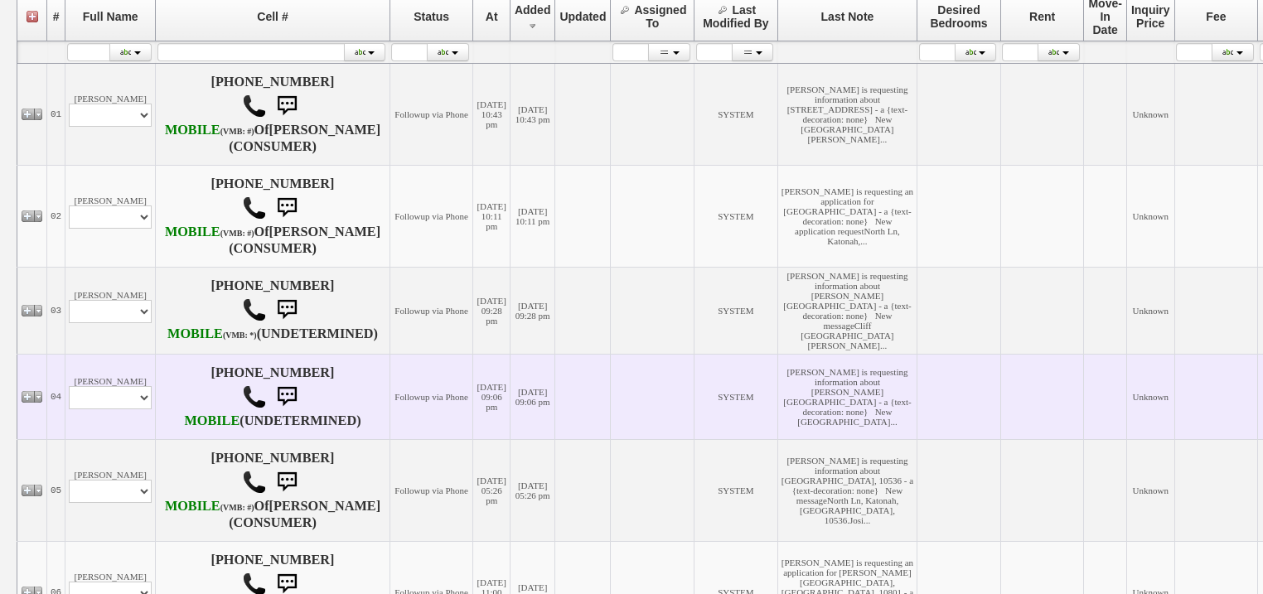
scroll to position [332, 0]
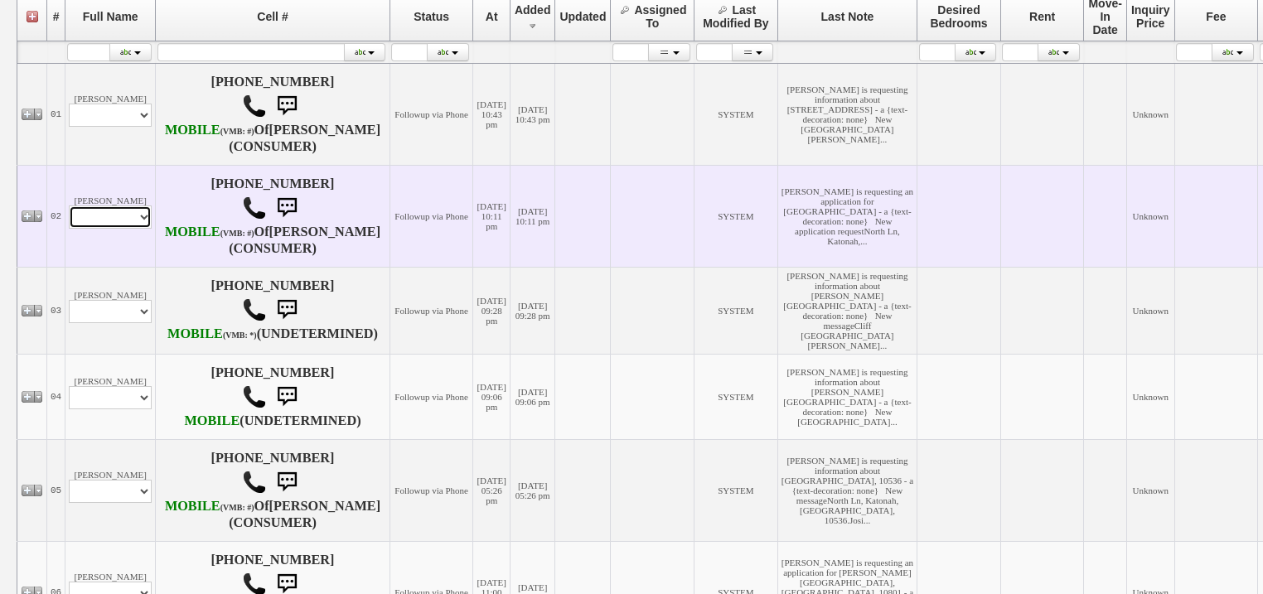
click at [127, 229] on select "Profile Edit Print Email Externally (Will Not Be Tracked In CRM) Closed Deals" at bounding box center [110, 217] width 83 height 23
select select "ChangeURL,/crm/custom/edit_client_form.php?redirect=%2Fcrm%2Fclients.php&id=167…"
click at [69, 229] on select "Profile Edit Print Email Externally (Will Not Be Tracked In CRM) Closed Deals" at bounding box center [110, 217] width 83 height 23
select select
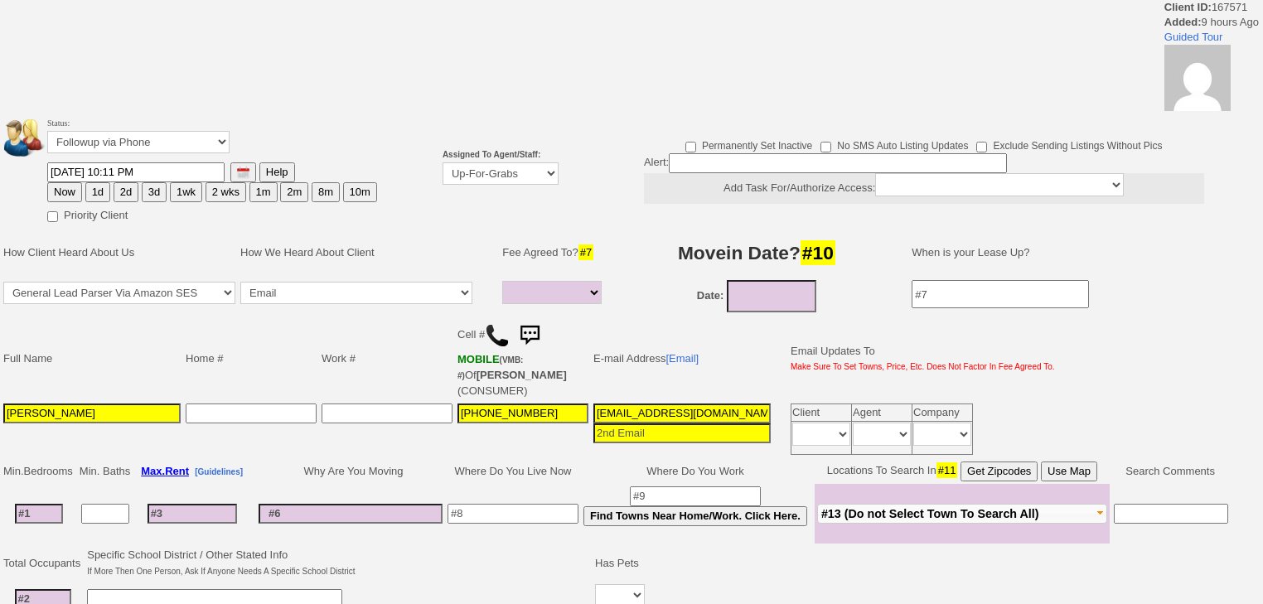
select select
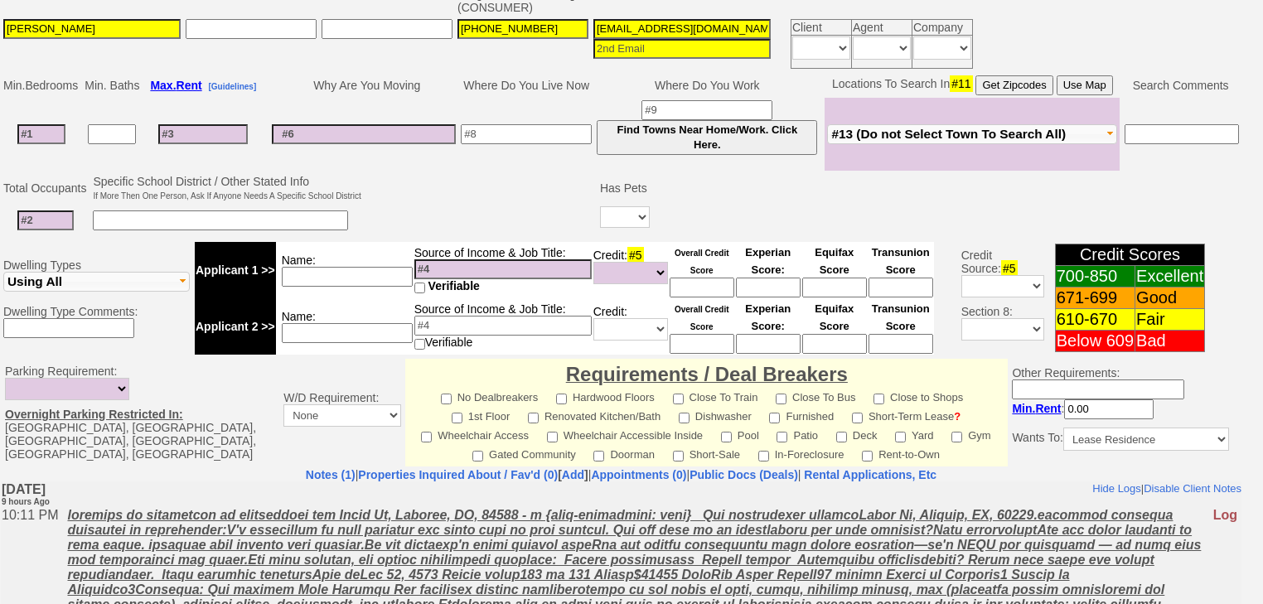
scroll to position [523, 0]
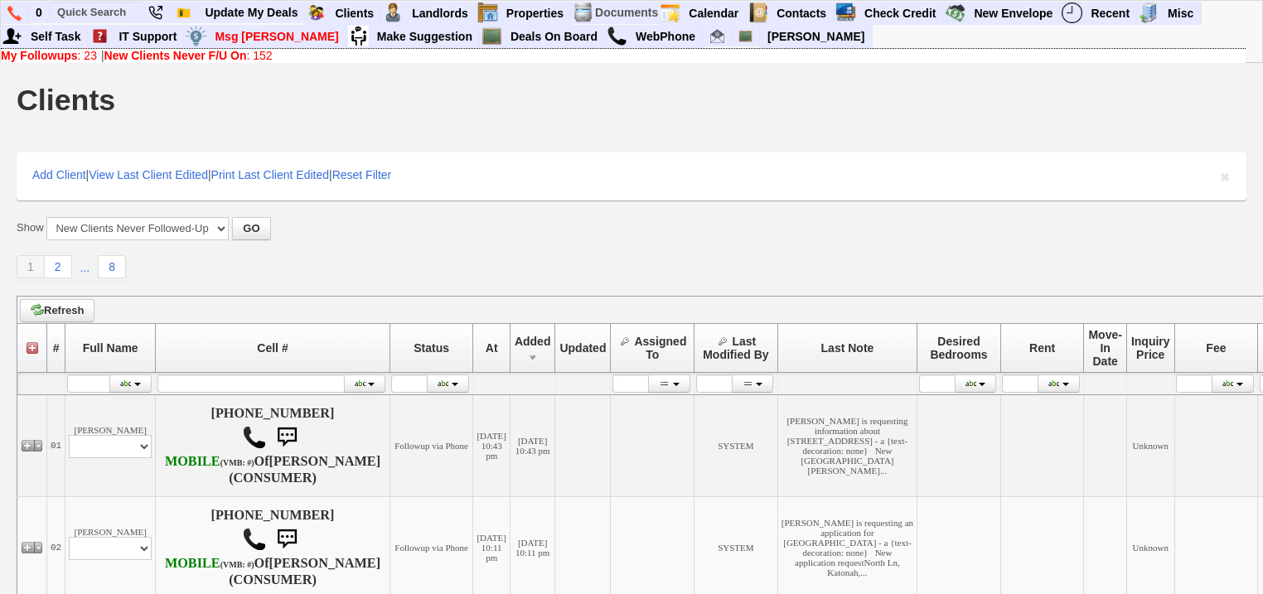
click at [87, 62] on td "My Followups : 23 | New Clients Never F/U On : 152" at bounding box center [623, 55] width 1245 height 15
click at [87, 61] on link "My Followups : 23" at bounding box center [49, 55] width 96 height 13
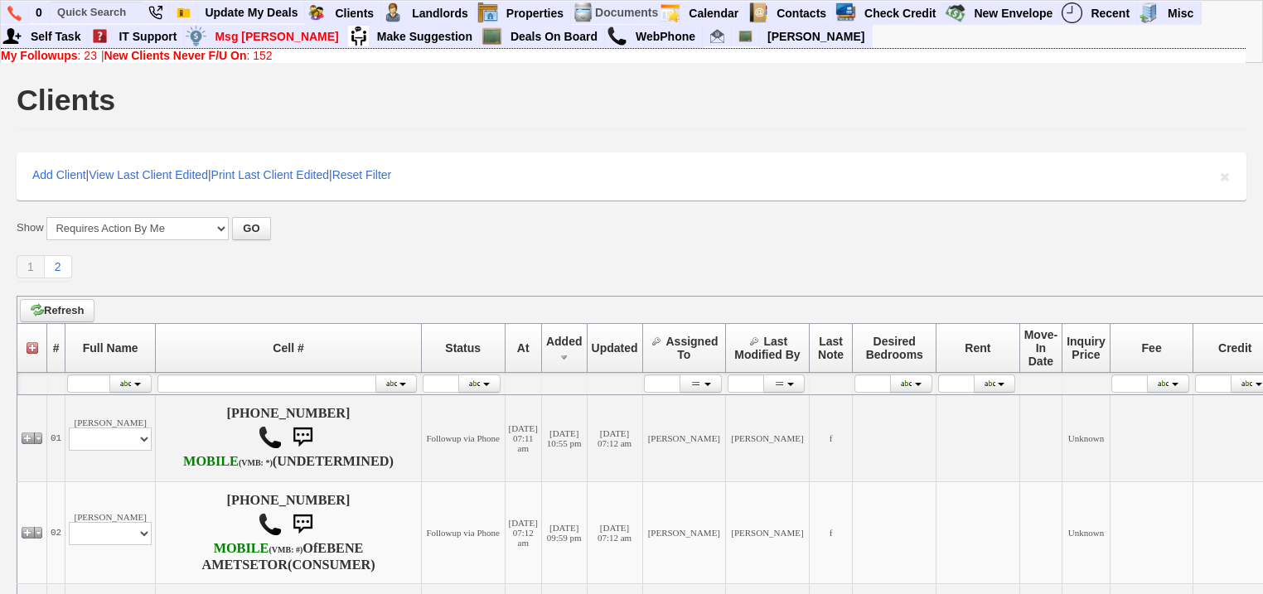
click at [204, 55] on b "New Clients Never F/U On" at bounding box center [175, 55] width 143 height 13
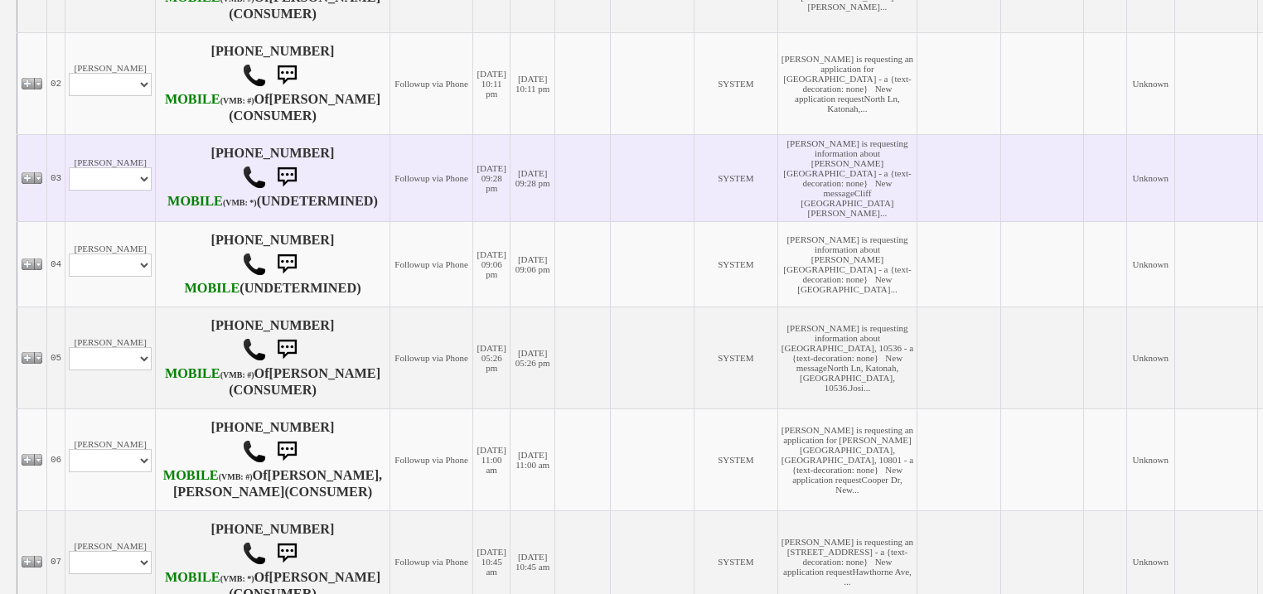
scroll to position [265, 0]
